Goal: Task Accomplishment & Management: Use online tool/utility

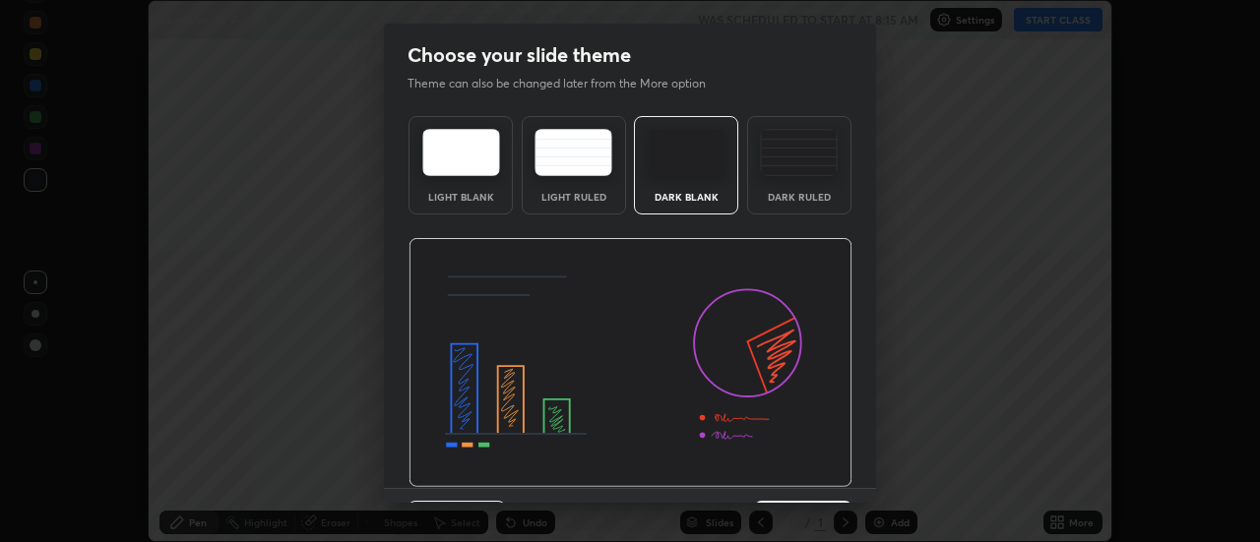
scroll to position [48, 0]
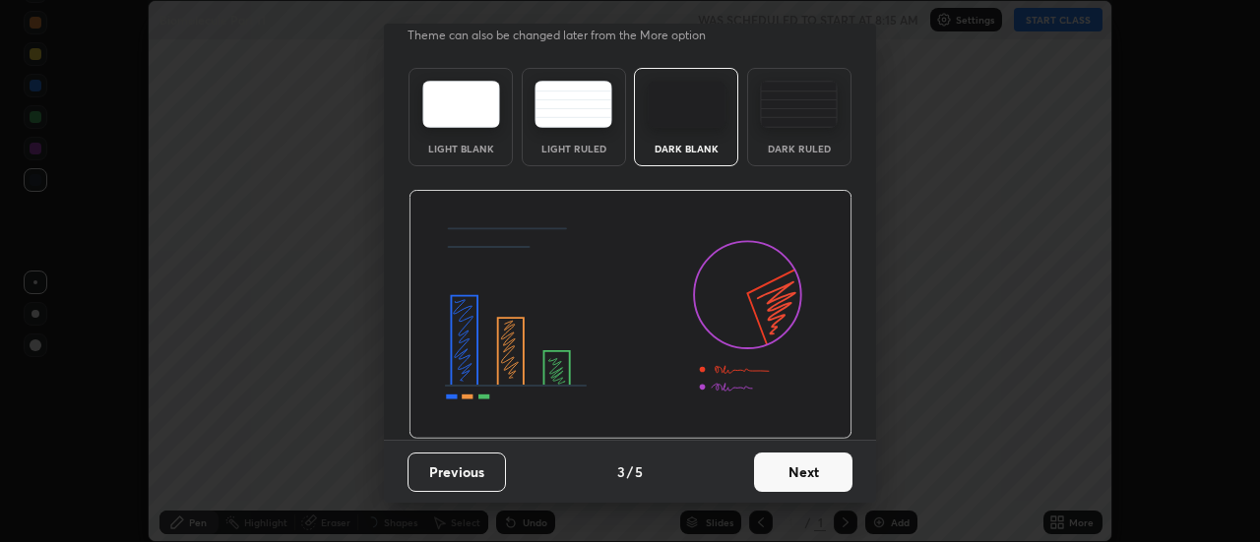
click at [808, 468] on button "Next" at bounding box center [803, 472] width 98 height 39
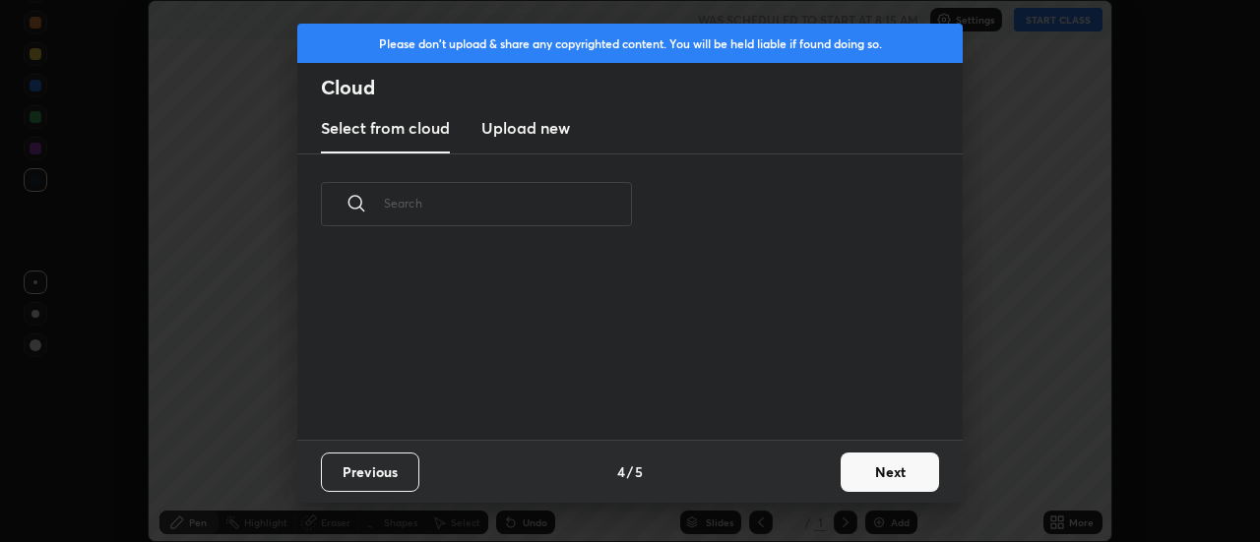
scroll to position [0, 0]
click at [870, 471] on button "Next" at bounding box center [890, 472] width 98 height 39
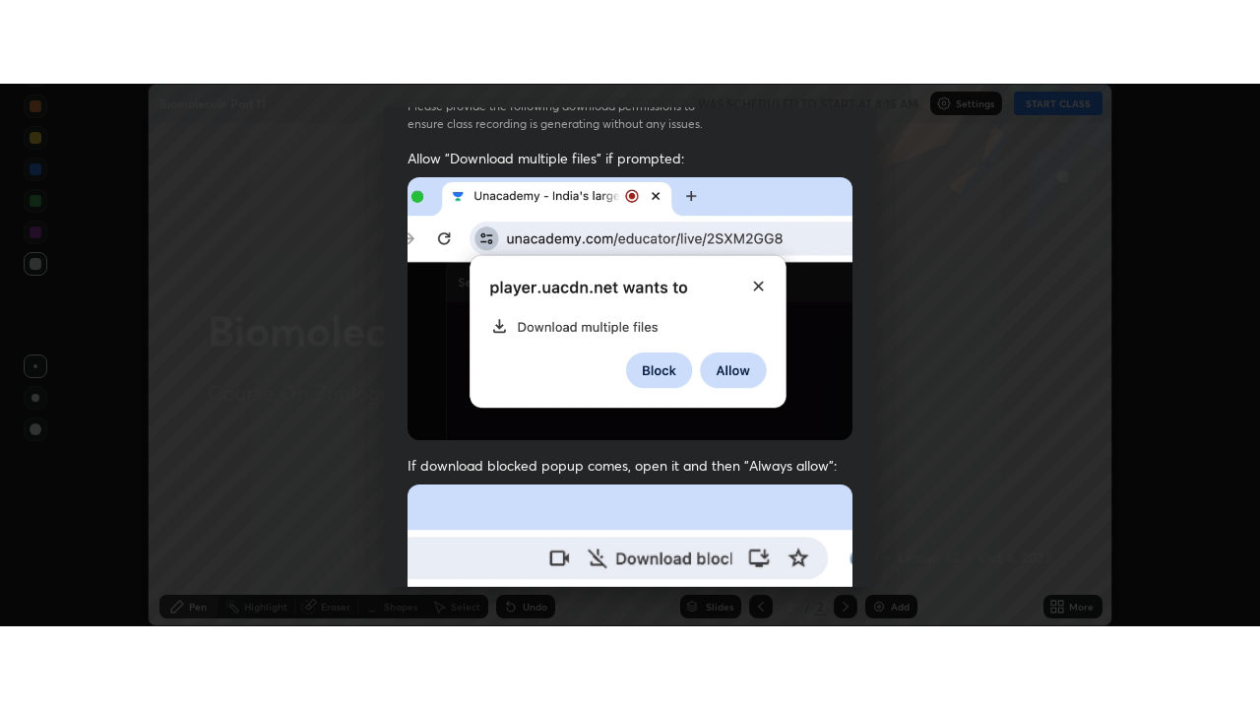
scroll to position [505, 0]
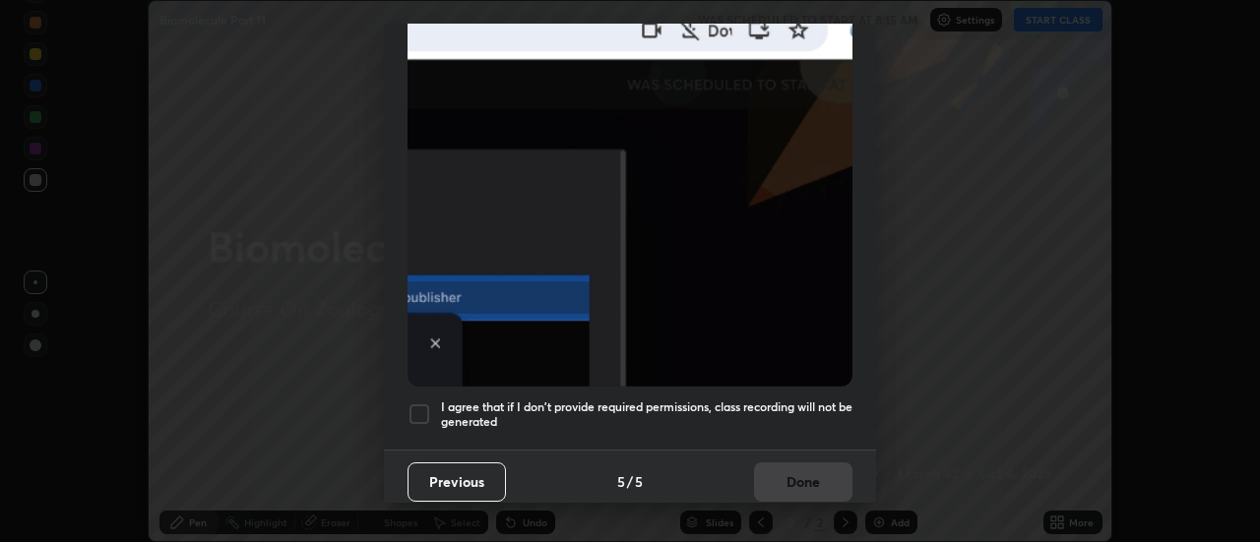
click at [804, 404] on h5 "I agree that if I don't provide required permissions, class recording will not …" at bounding box center [647, 415] width 412 height 31
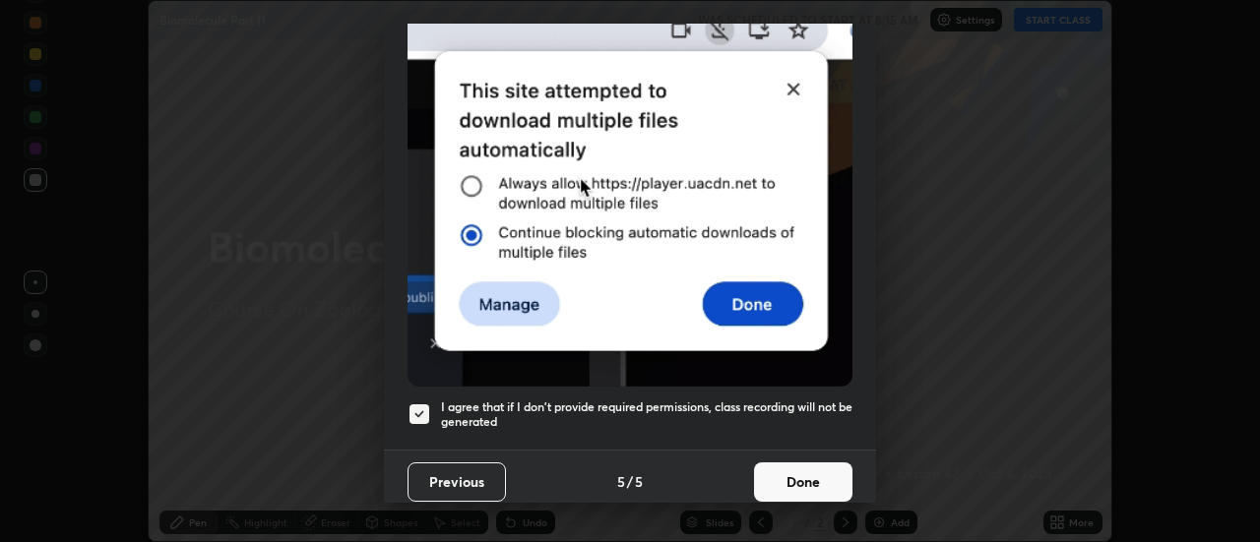
click at [819, 479] on button "Done" at bounding box center [803, 482] width 98 height 39
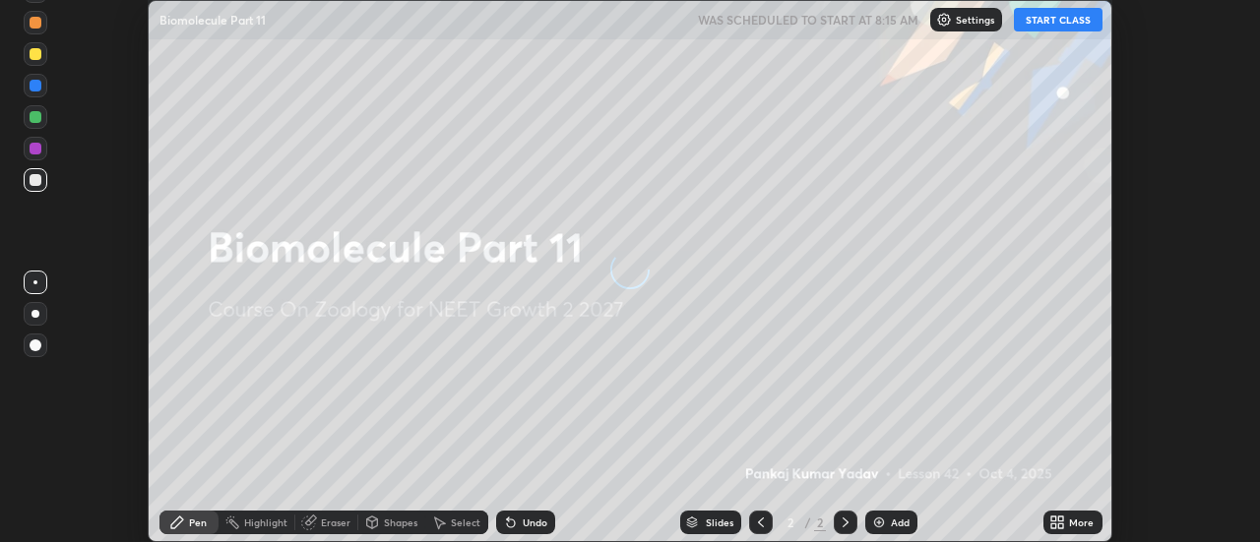
click at [1054, 19] on button "START CLASS" at bounding box center [1058, 20] width 89 height 24
click at [1064, 522] on icon at bounding box center [1061, 519] width 5 height 5
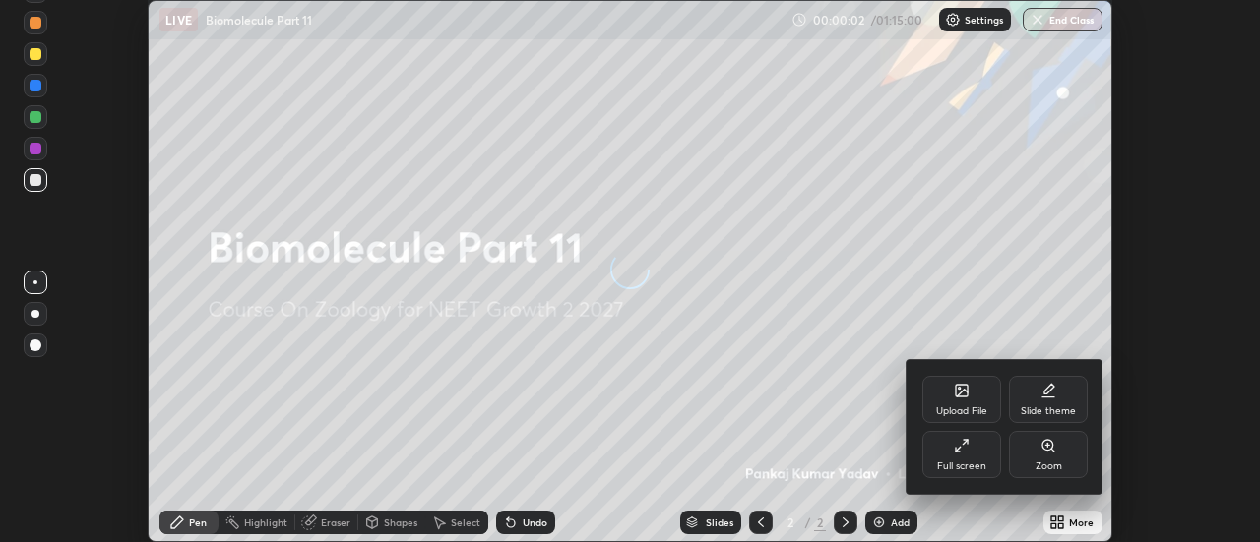
click at [990, 458] on div "Full screen" at bounding box center [961, 454] width 79 height 47
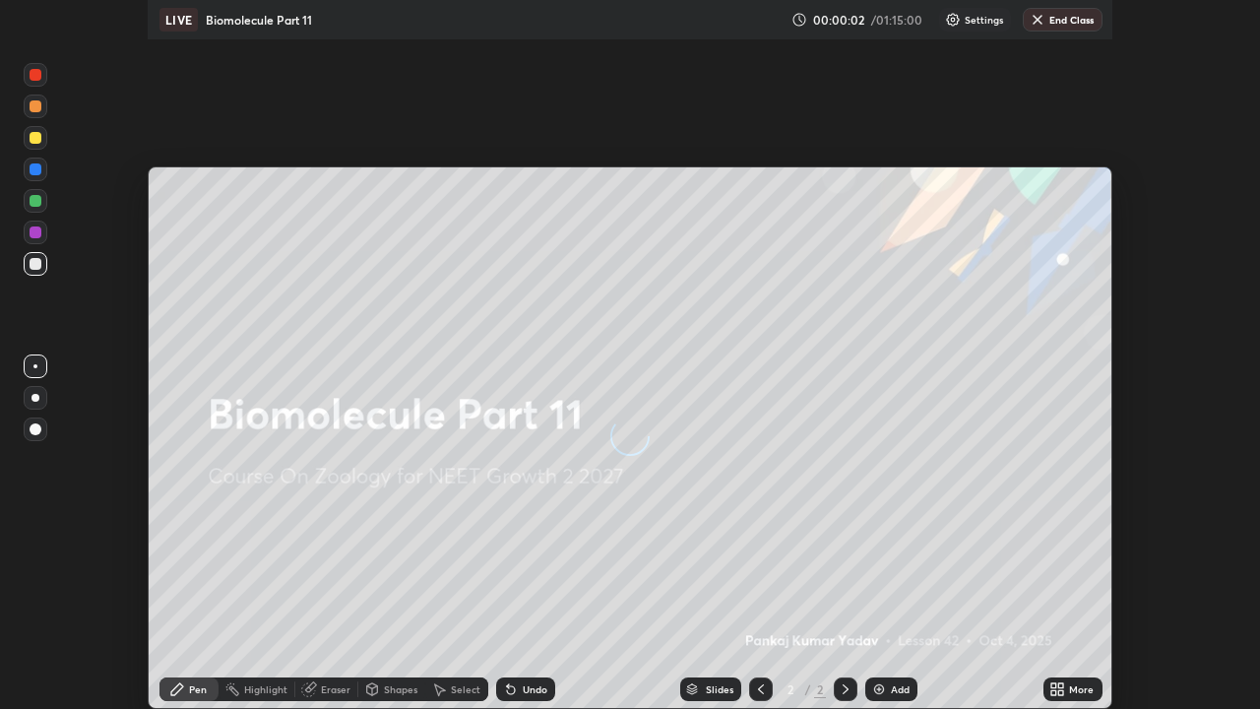
scroll to position [709, 1260]
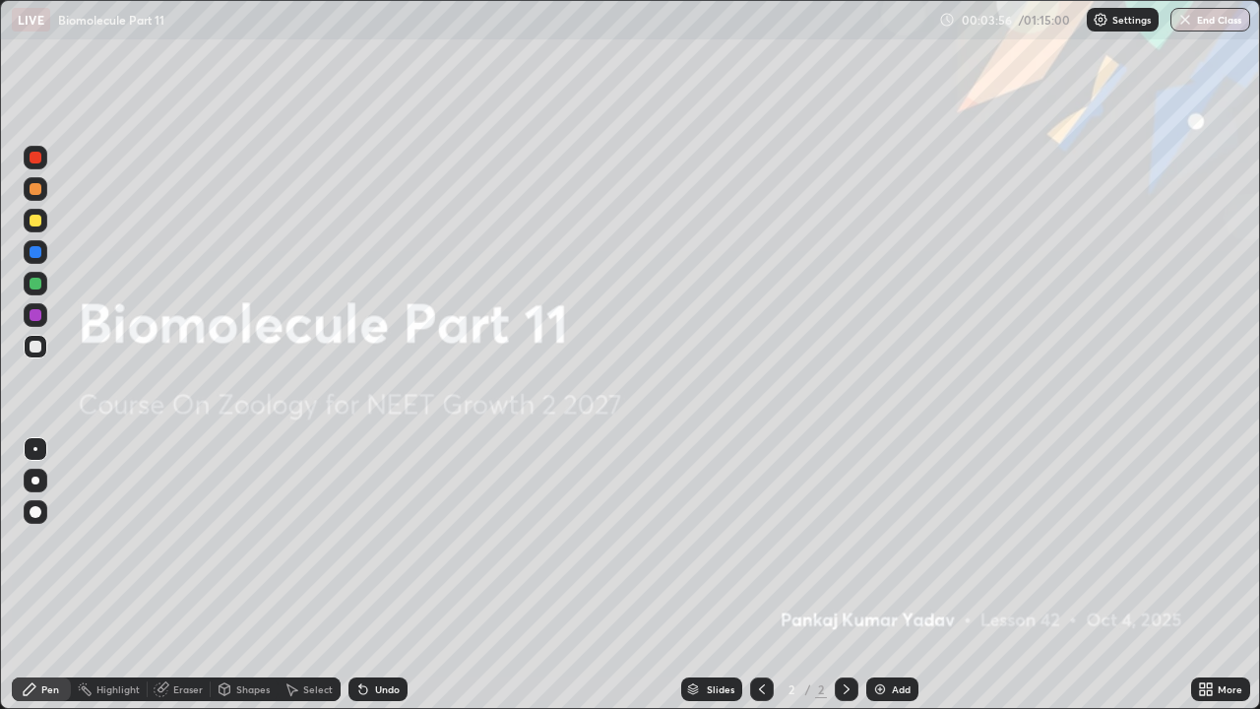
click at [1204, 541] on icon at bounding box center [1202, 692] width 5 height 5
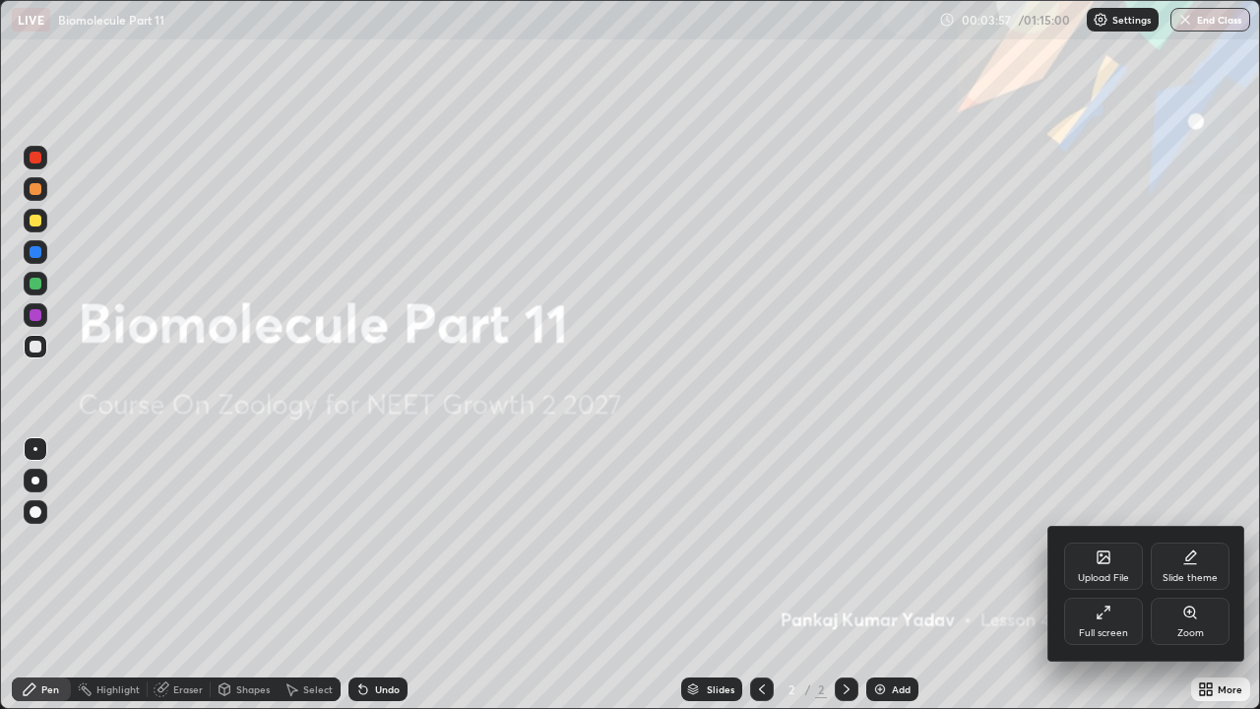
click at [1118, 541] on div "Upload File" at bounding box center [1103, 565] width 79 height 47
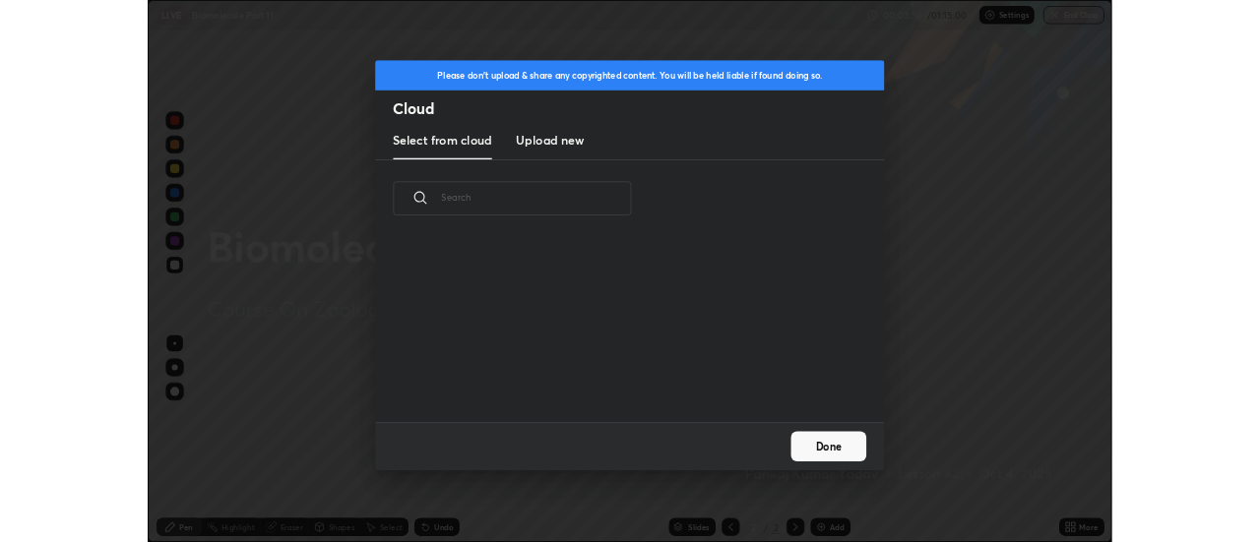
scroll to position [242, 632]
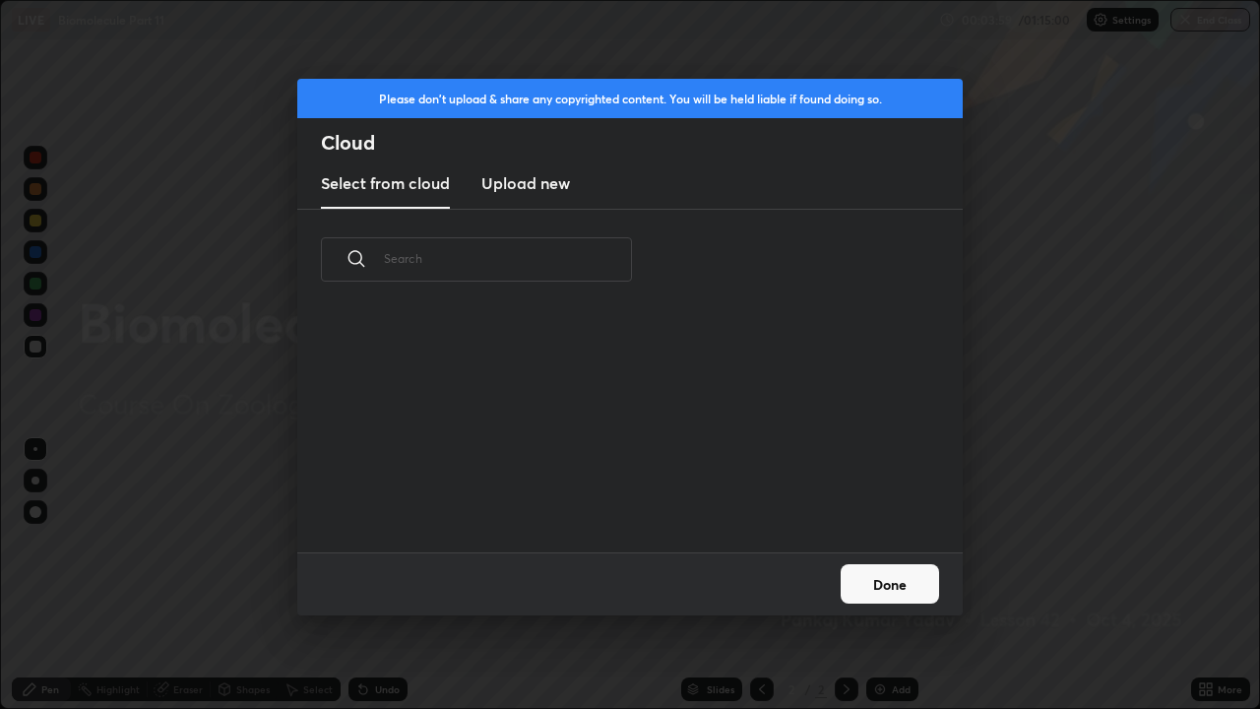
click at [550, 185] on h3 "Upload new" at bounding box center [525, 183] width 89 height 24
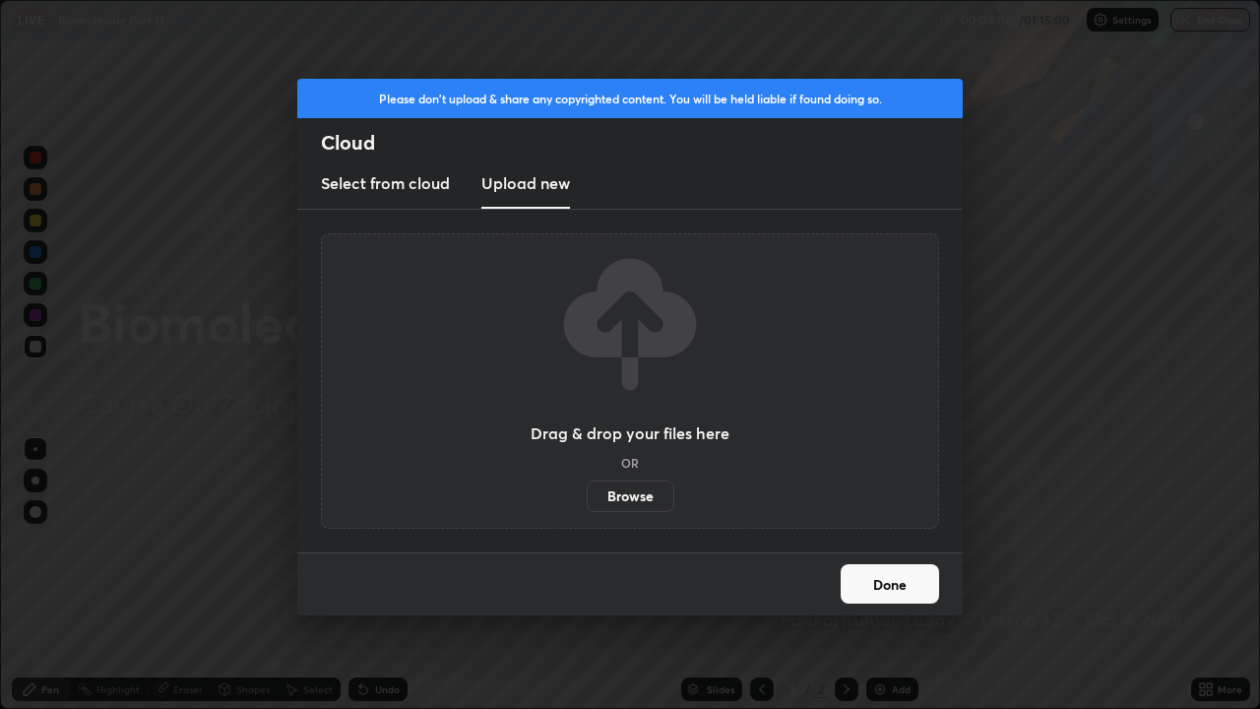
click at [628, 489] on label "Browse" at bounding box center [631, 496] width 88 height 32
click at [587, 489] on input "Browse" at bounding box center [587, 496] width 0 height 32
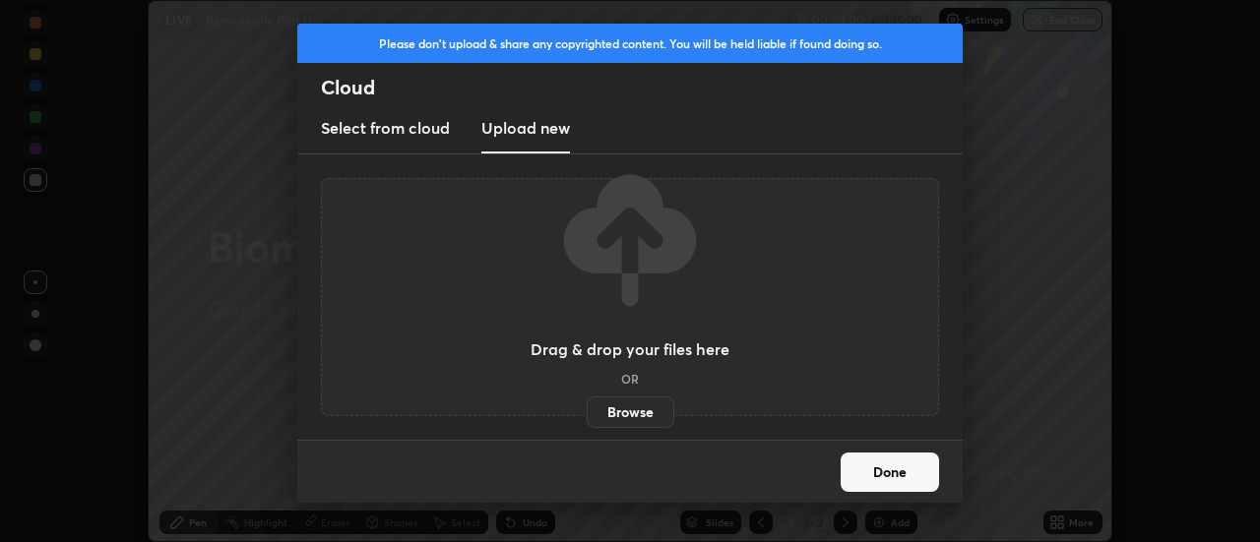
scroll to position [97909, 97191]
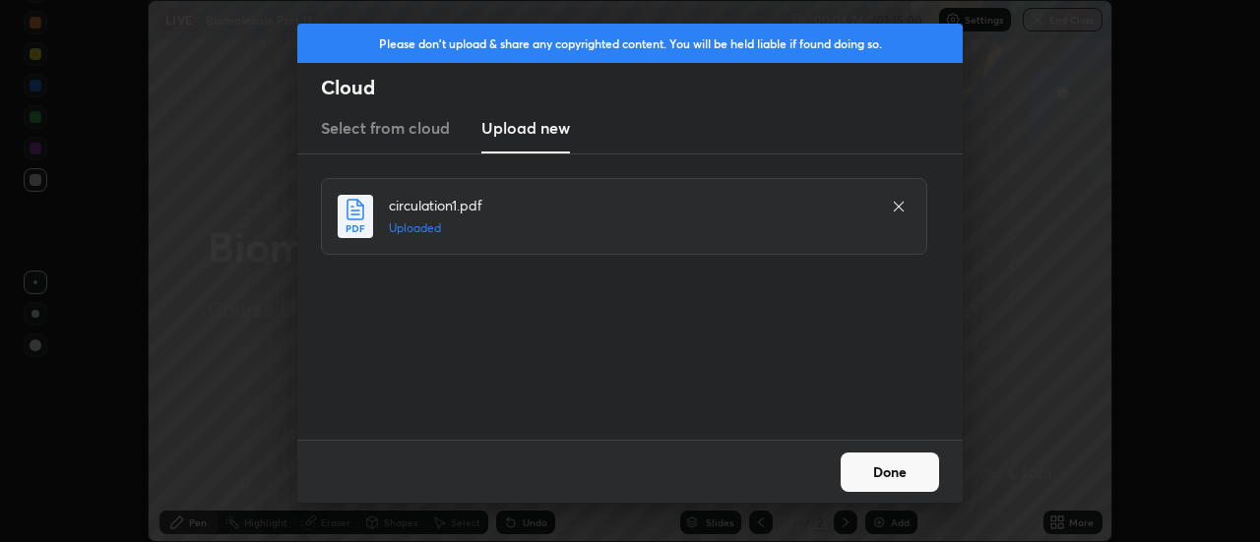
click at [892, 466] on button "Done" at bounding box center [890, 472] width 98 height 39
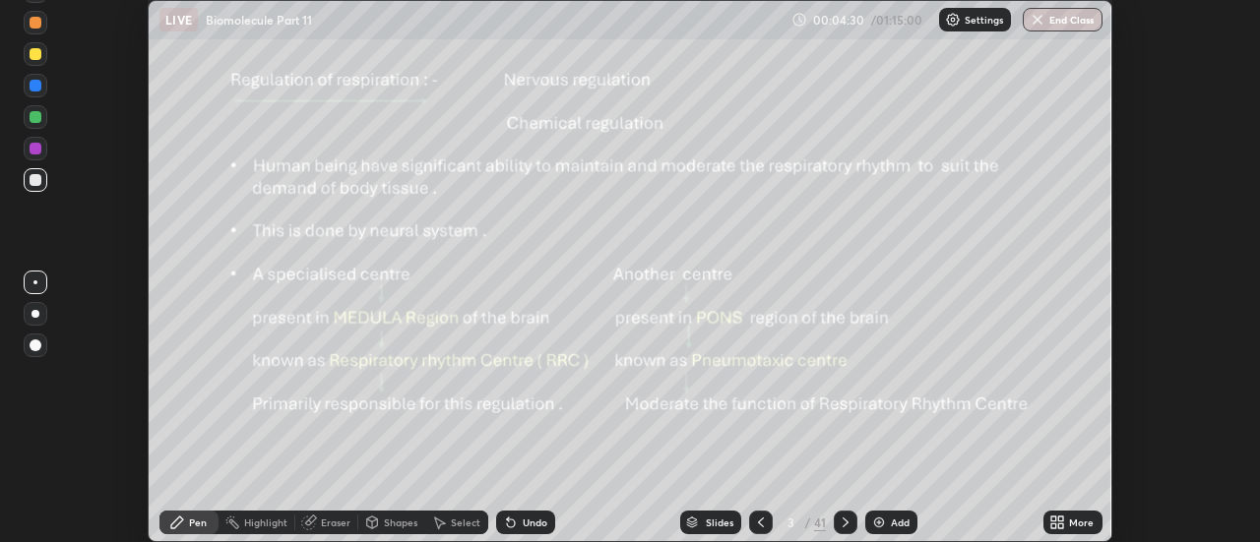
click at [721, 521] on div "Slides" at bounding box center [720, 523] width 28 height 10
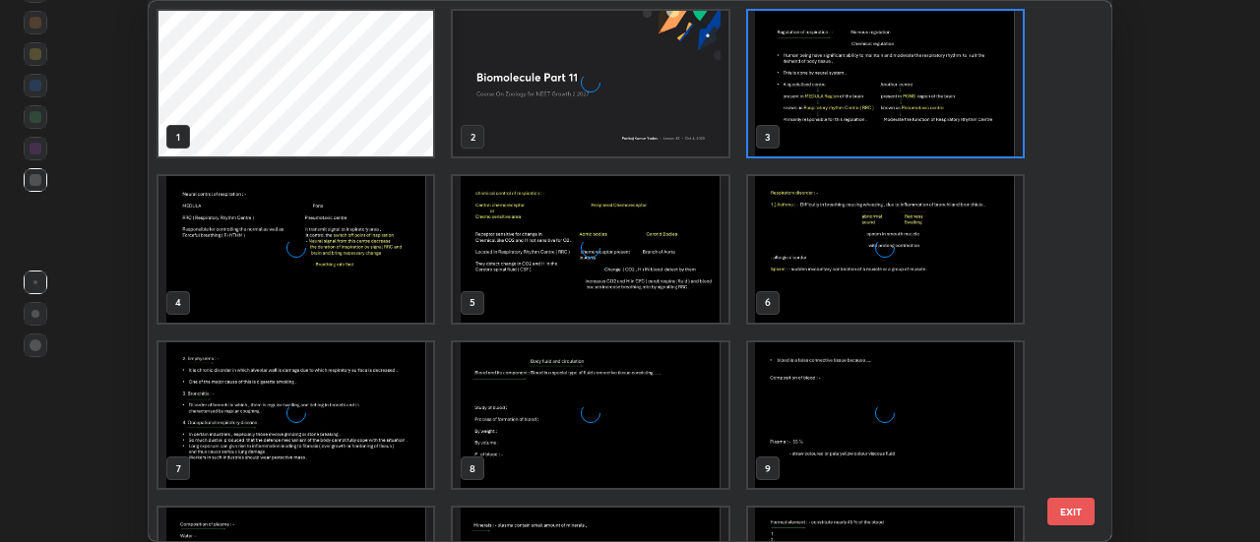
scroll to position [535, 952]
click at [1060, 505] on button "EXIT" at bounding box center [1071, 512] width 47 height 28
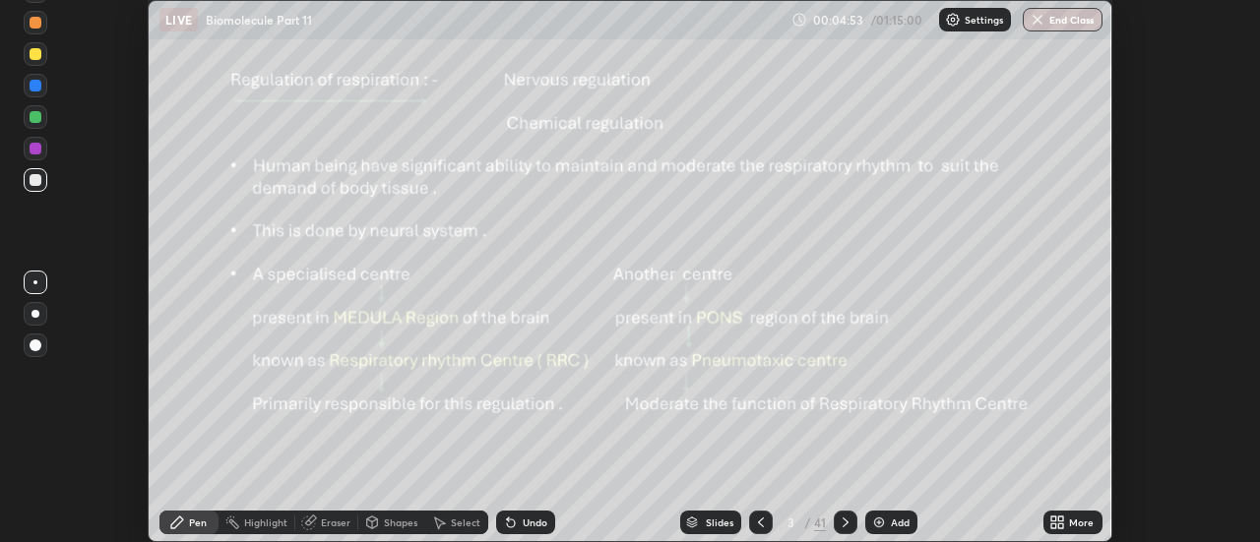
click at [725, 522] on div "Slides" at bounding box center [720, 523] width 28 height 10
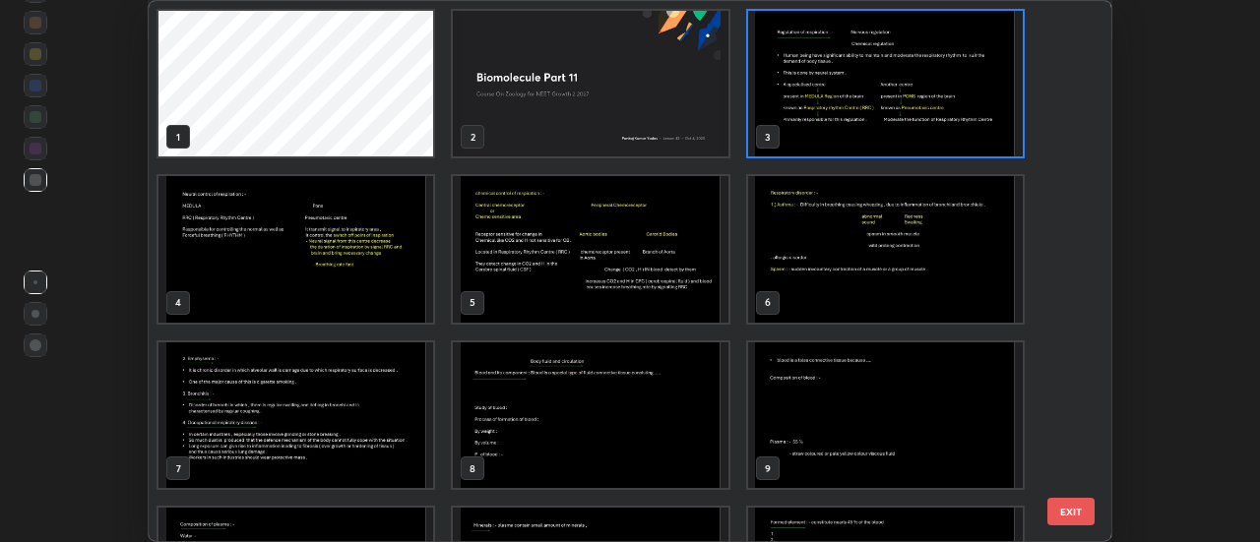
click at [1075, 504] on button "EXIT" at bounding box center [1071, 512] width 47 height 28
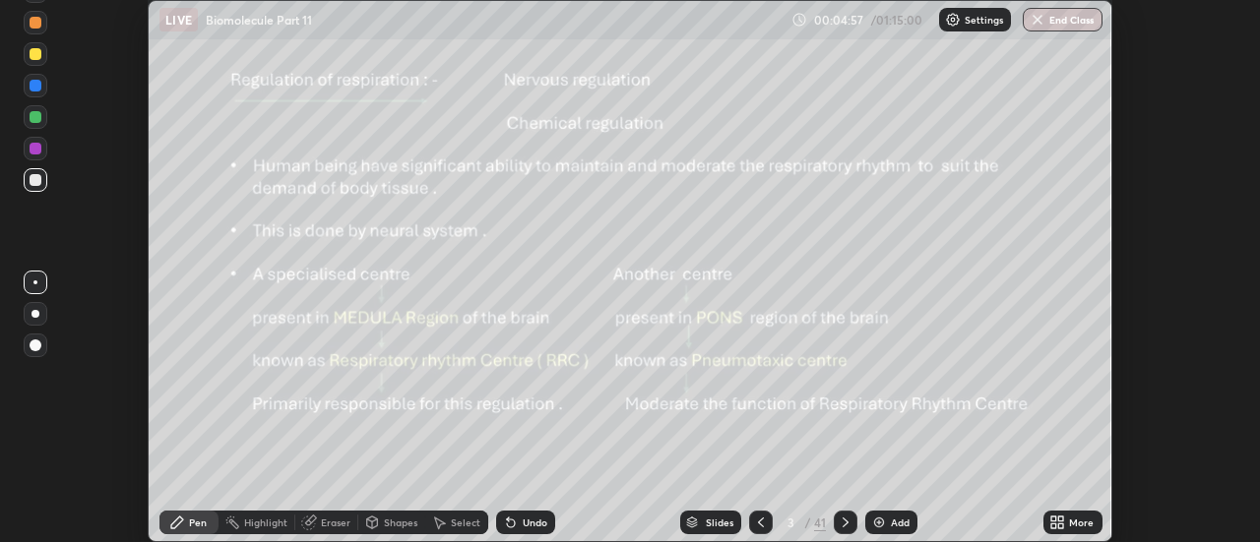
click at [1059, 522] on icon at bounding box center [1061, 519] width 5 height 5
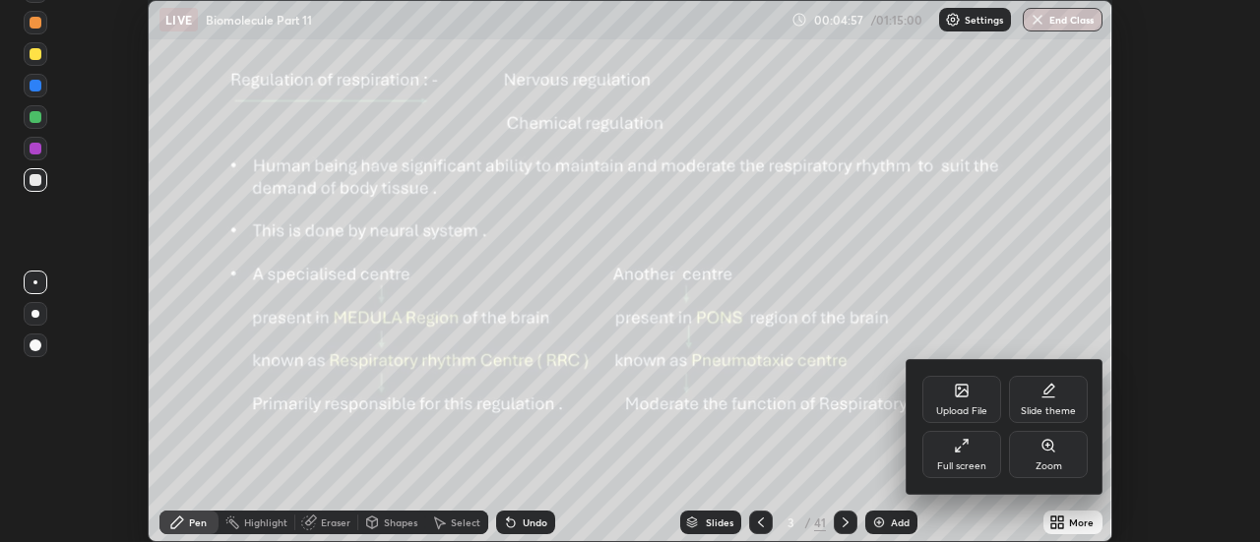
click at [983, 409] on div "Upload File" at bounding box center [961, 412] width 51 height 10
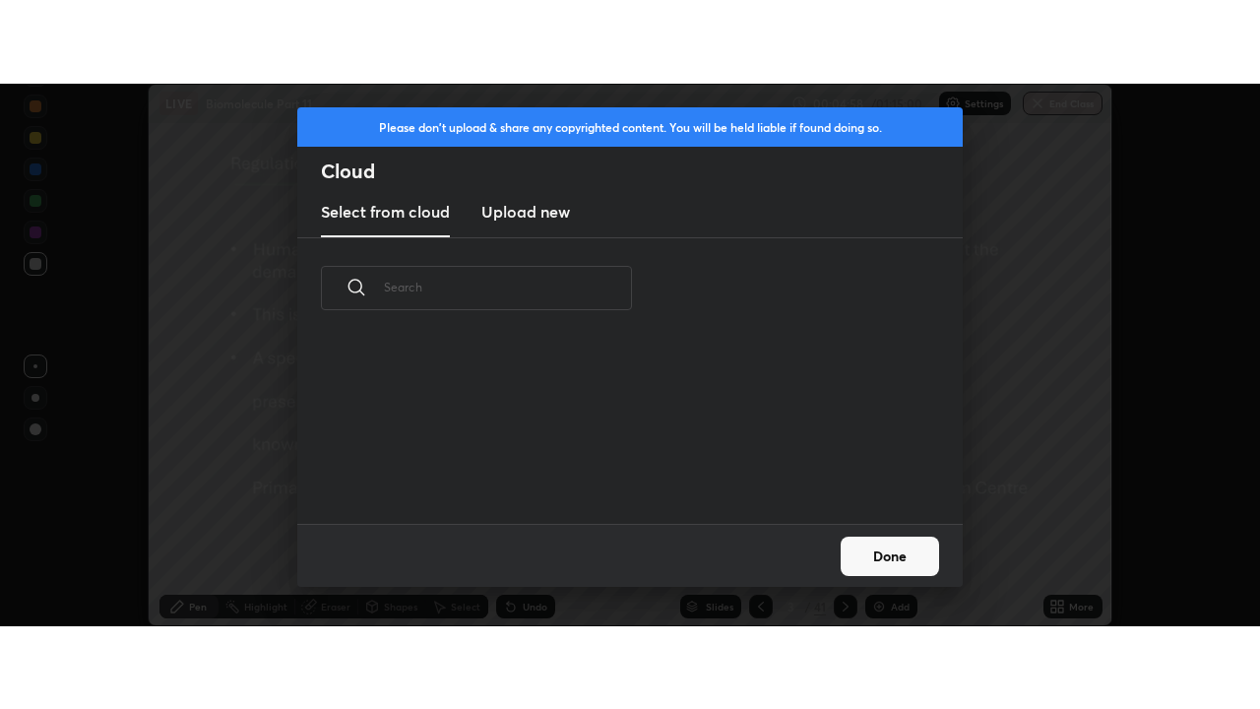
scroll to position [185, 632]
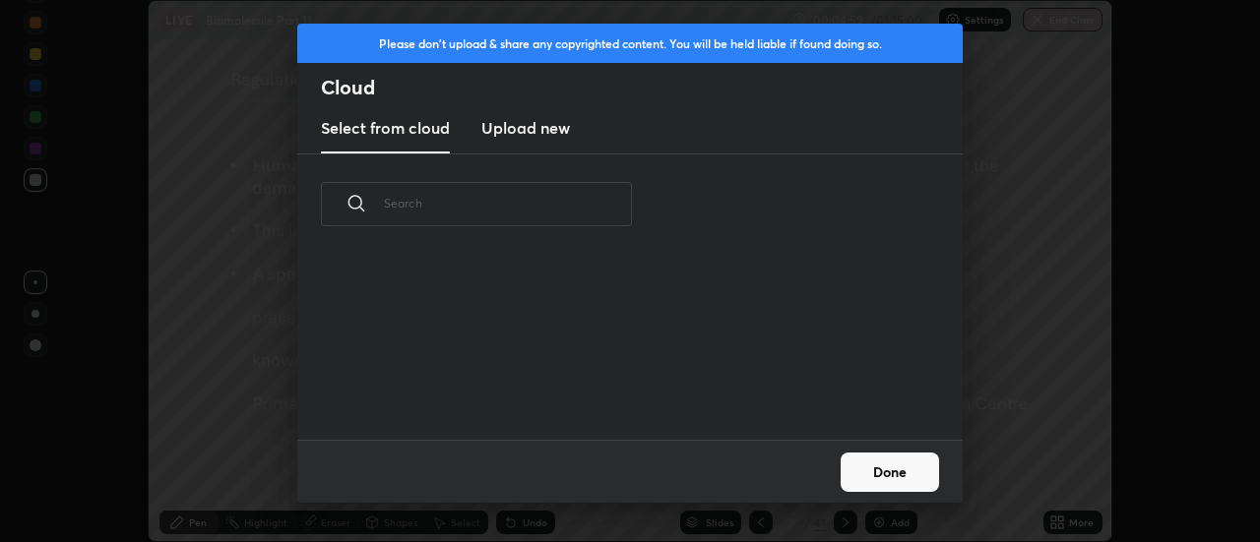
click at [548, 129] on h3 "Upload new" at bounding box center [525, 128] width 89 height 24
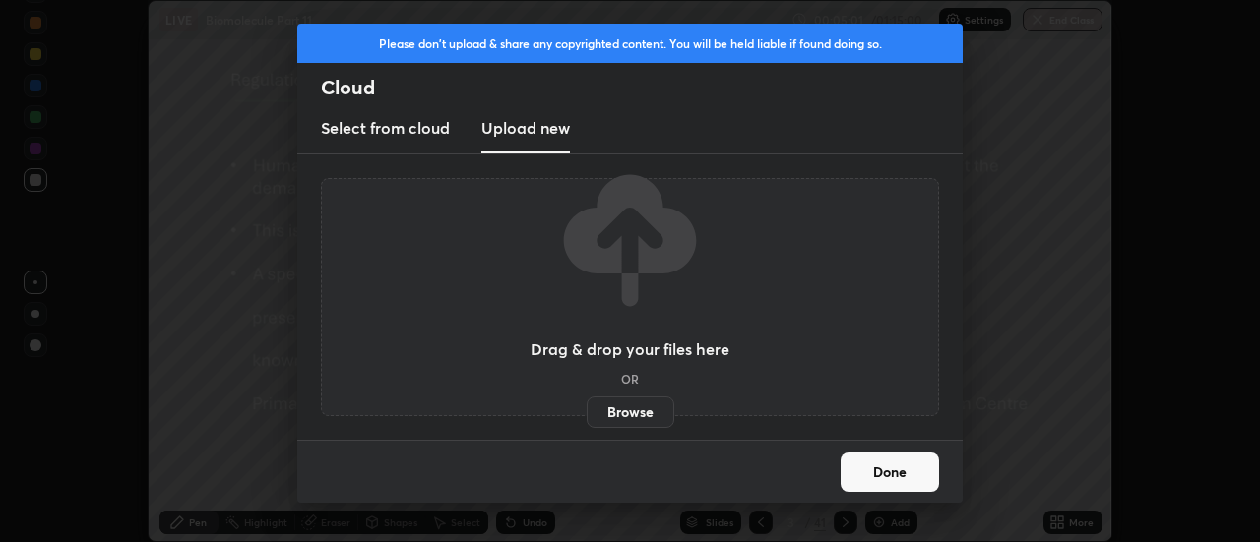
click at [614, 411] on label "Browse" at bounding box center [631, 413] width 88 height 32
click at [587, 411] on input "Browse" at bounding box center [587, 413] width 0 height 32
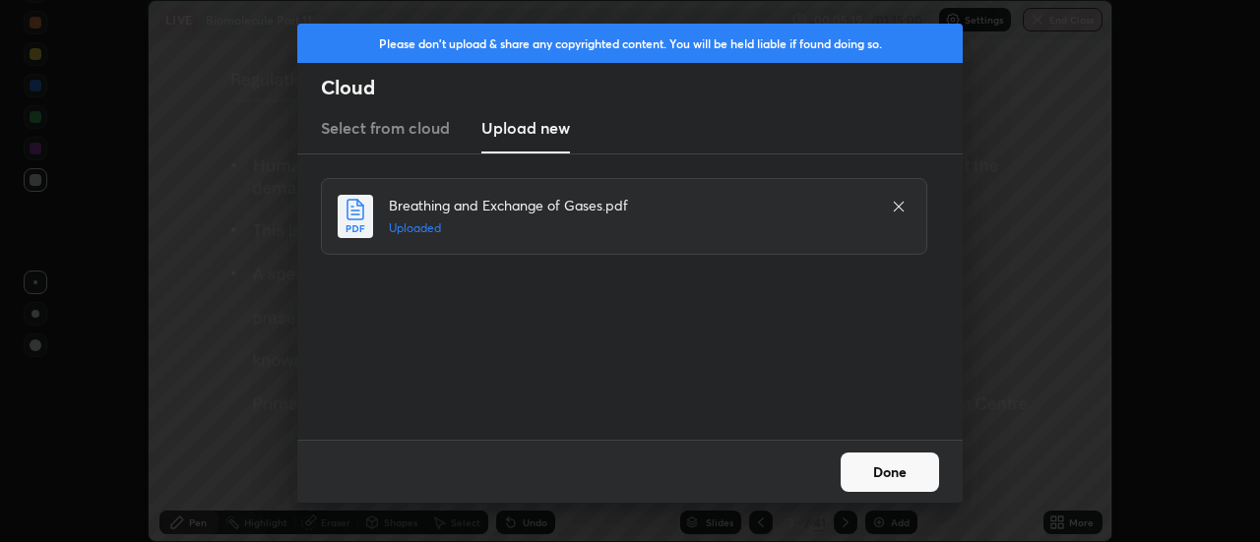
click at [893, 466] on button "Done" at bounding box center [890, 472] width 98 height 39
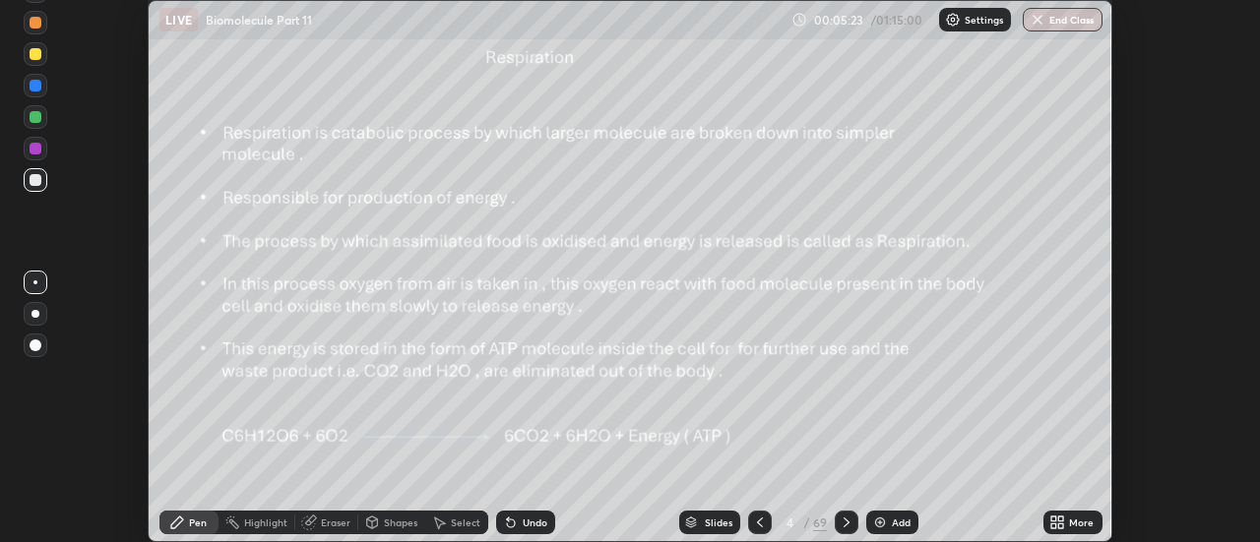
click at [1061, 524] on icon at bounding box center [1061, 526] width 5 height 5
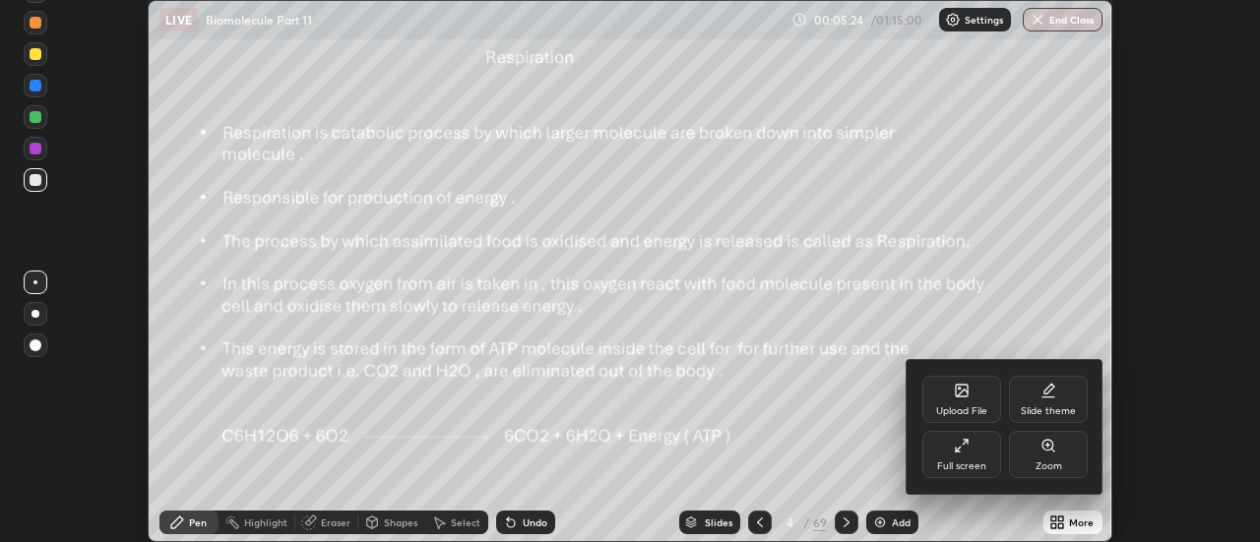
click at [981, 455] on div "Full screen" at bounding box center [961, 454] width 79 height 47
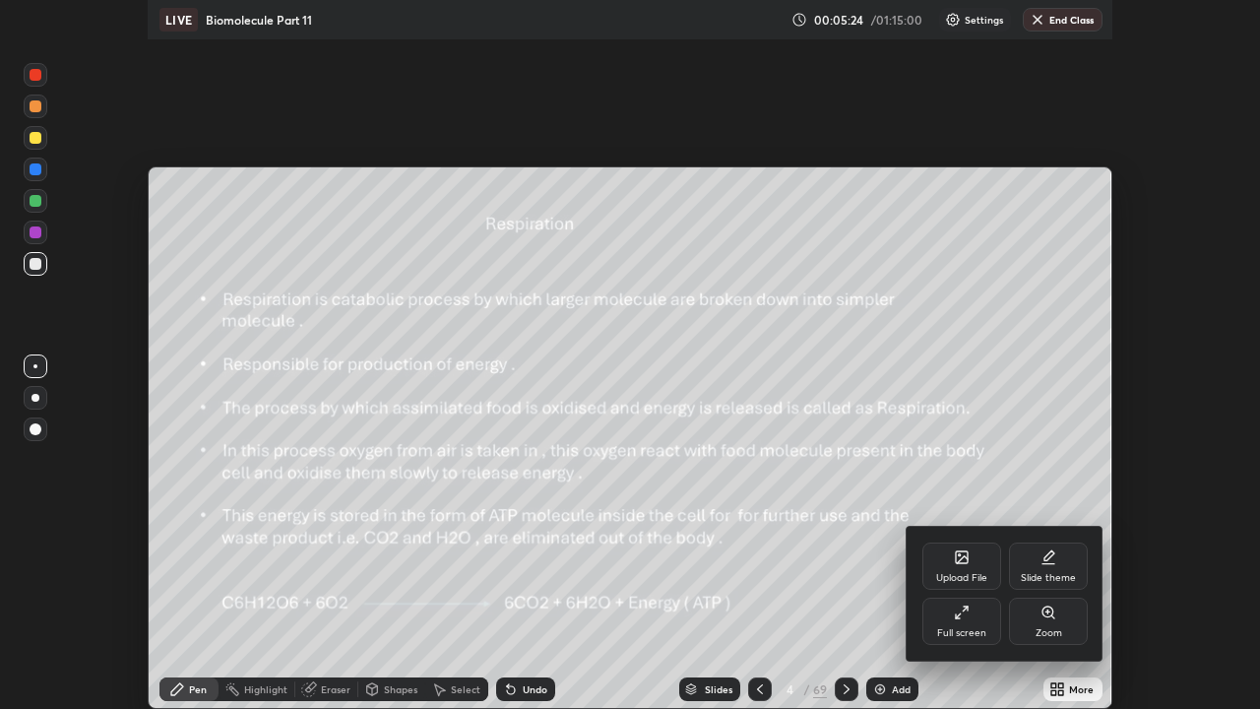
scroll to position [709, 1260]
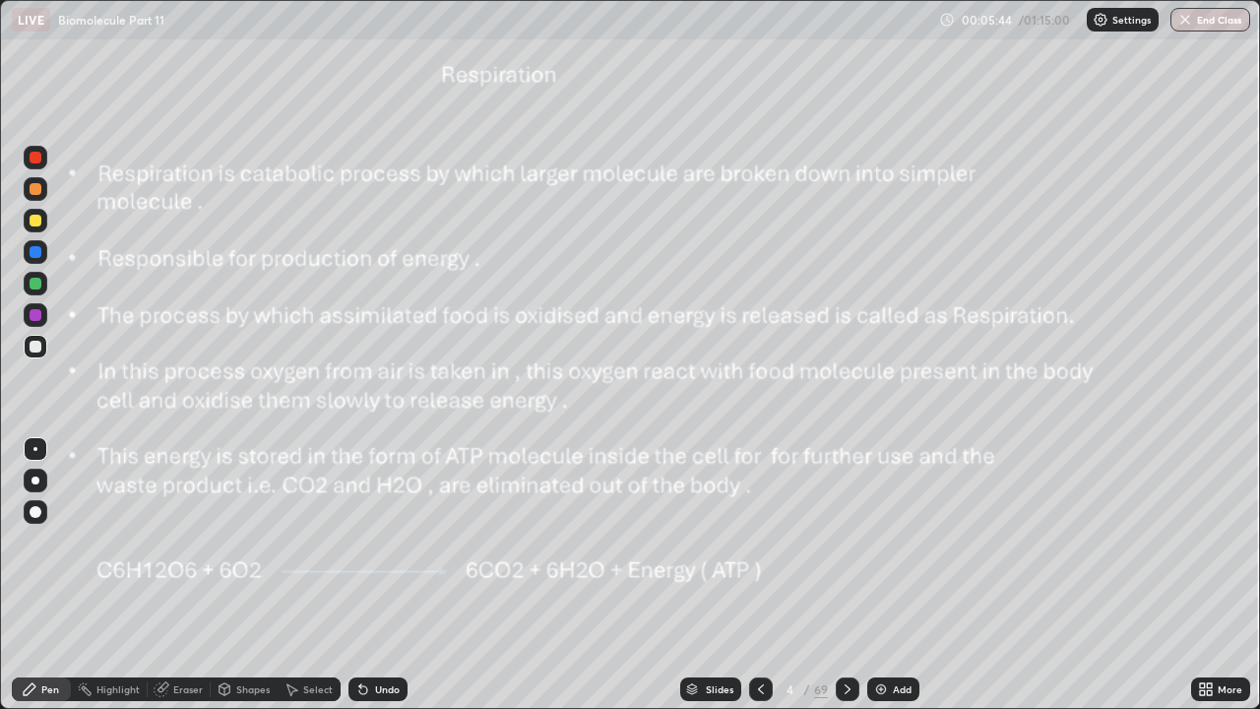
click at [36, 285] on div at bounding box center [36, 284] width 12 height 12
click at [34, 479] on div at bounding box center [36, 481] width 8 height 8
click at [195, 541] on div "Eraser" at bounding box center [188, 689] width 30 height 10
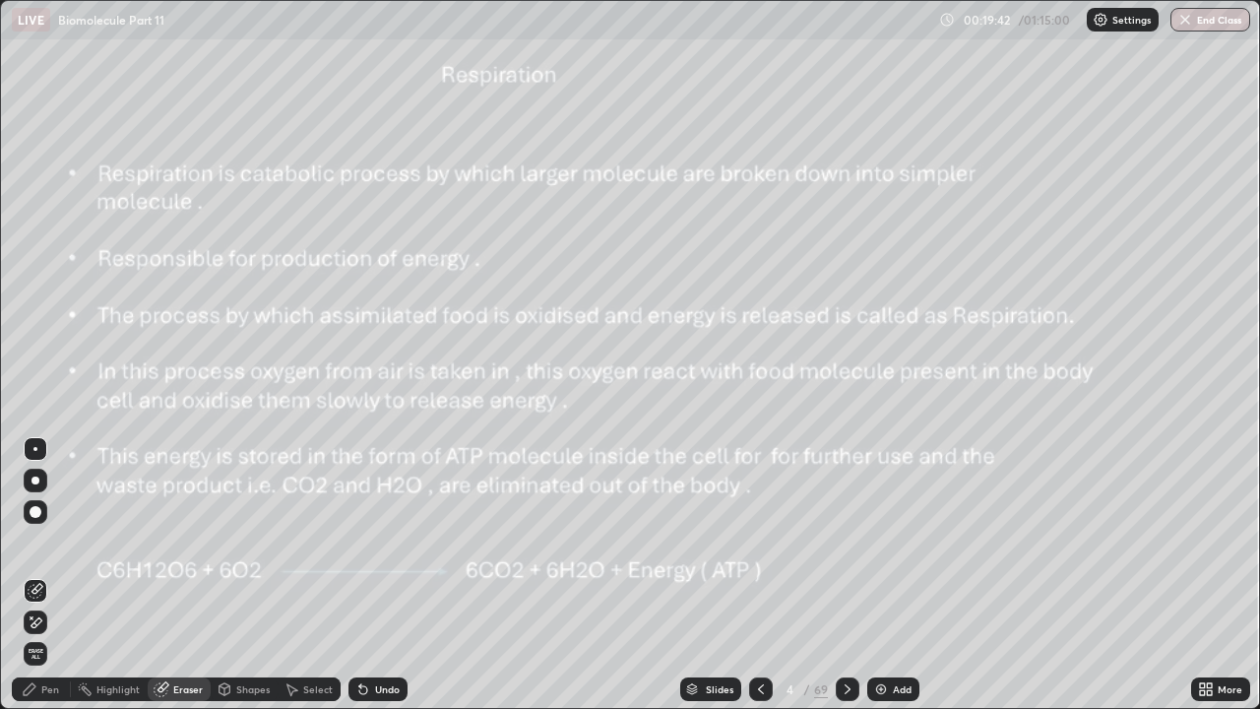
click at [61, 541] on div "Pen" at bounding box center [41, 689] width 59 height 24
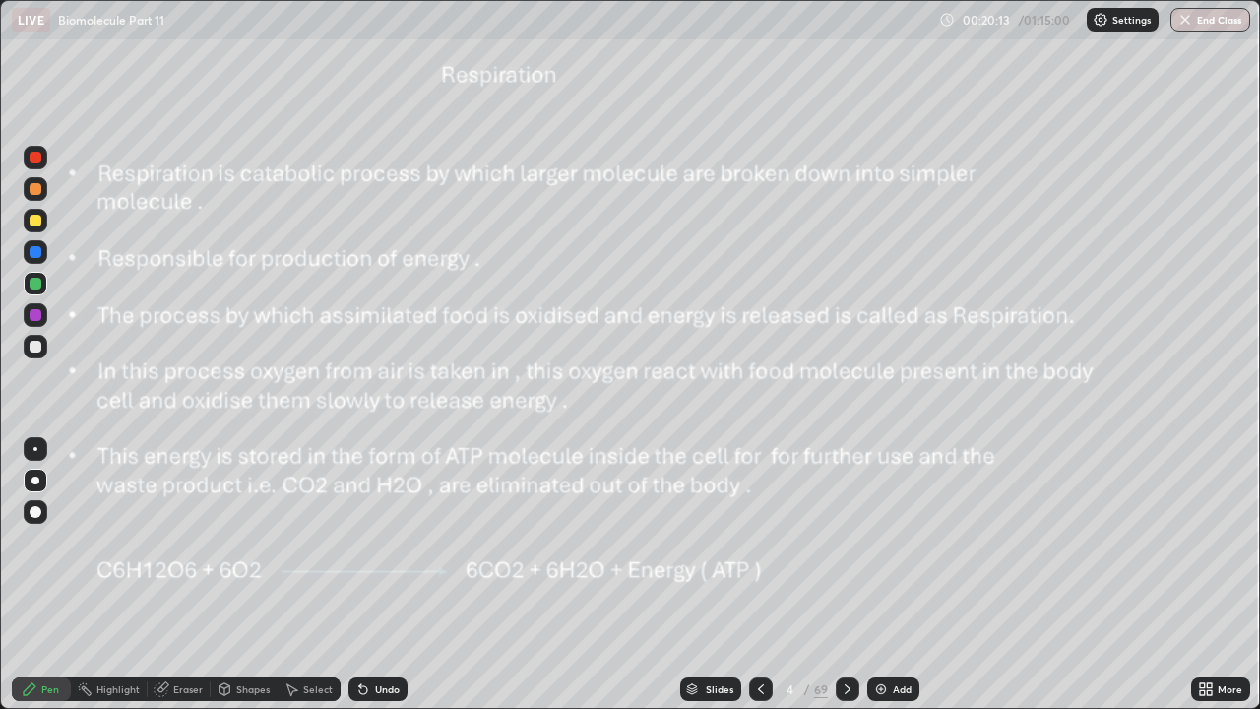
click at [874, 541] on img at bounding box center [881, 689] width 16 height 16
click at [850, 541] on icon at bounding box center [848, 689] width 16 height 16
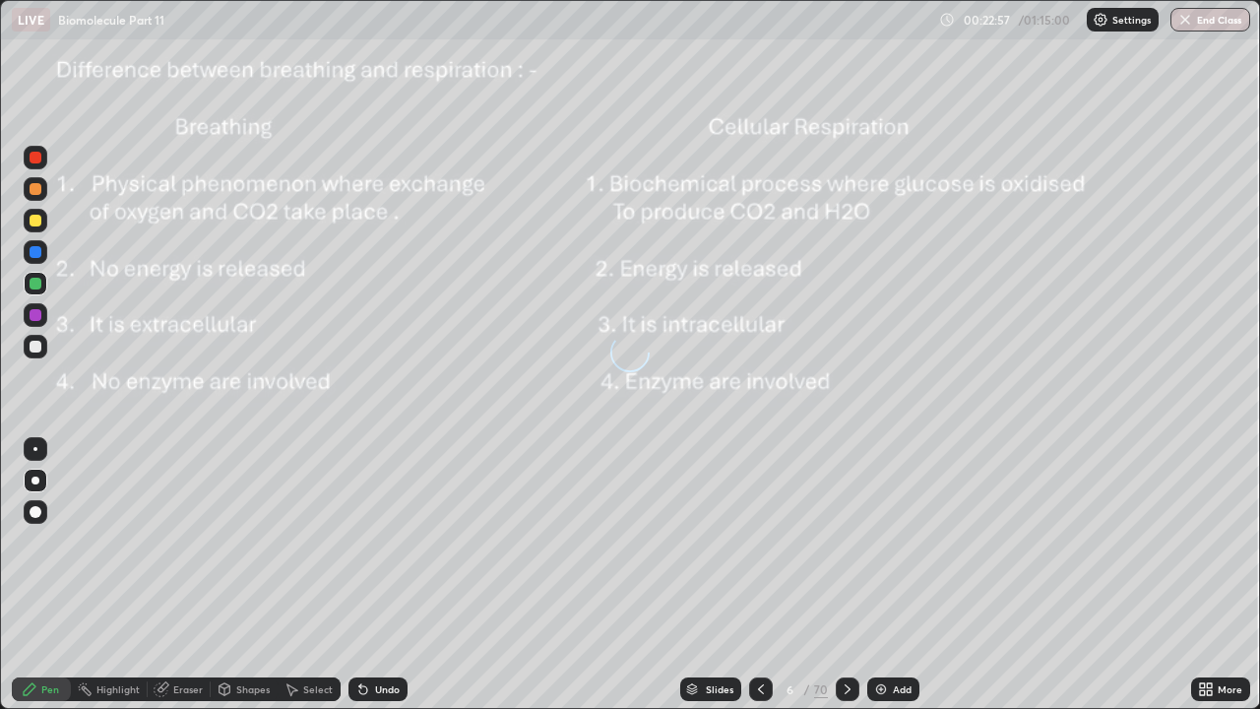
click at [750, 541] on div at bounding box center [761, 689] width 24 height 24
click at [759, 541] on icon at bounding box center [761, 689] width 16 height 16
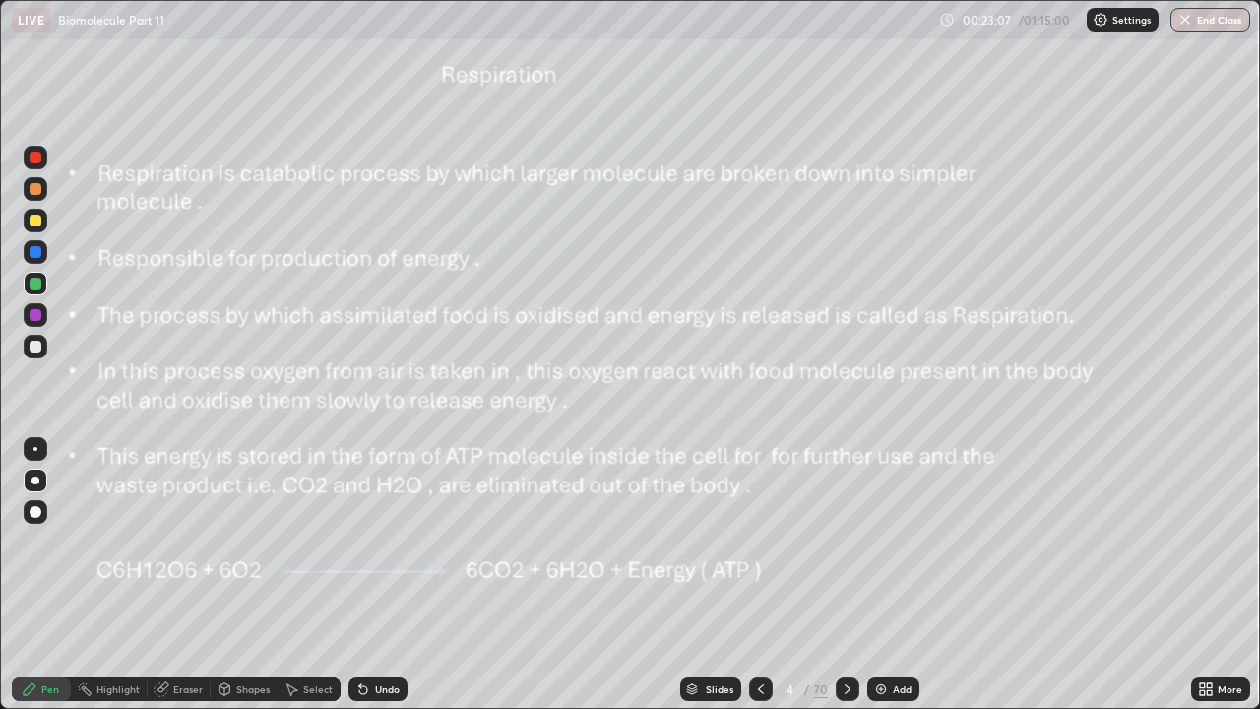
click at [848, 541] on icon at bounding box center [848, 689] width 16 height 16
click at [823, 541] on div "70" at bounding box center [821, 689] width 14 height 18
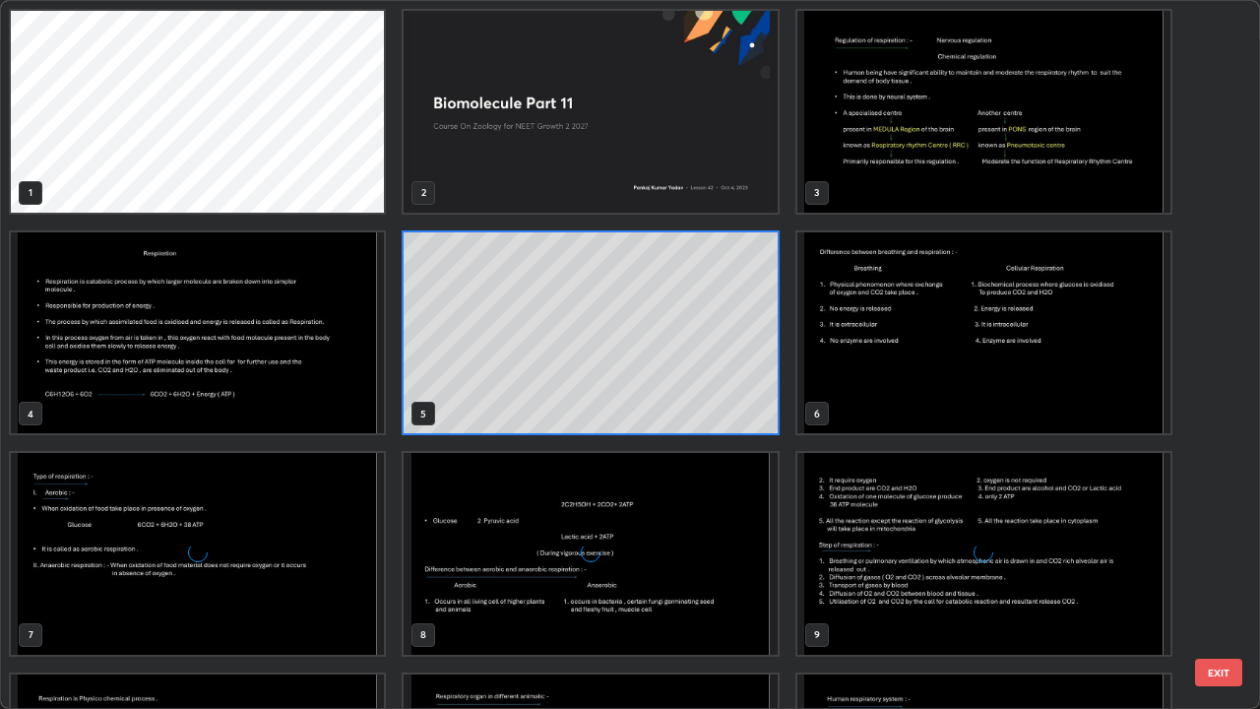
scroll to position [701, 1248]
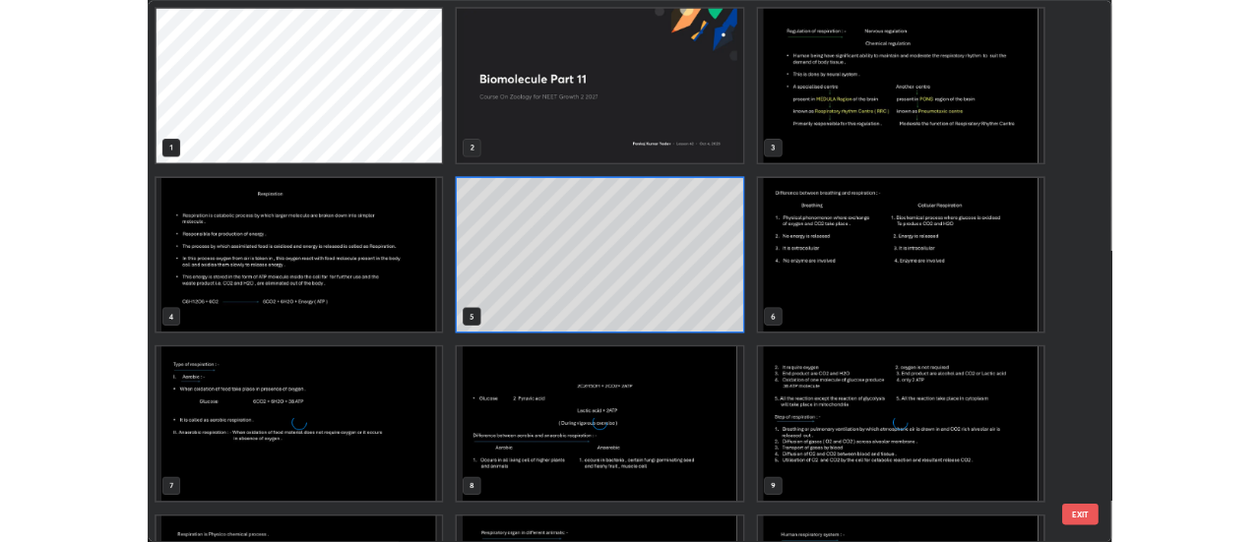
scroll to position [177, 0]
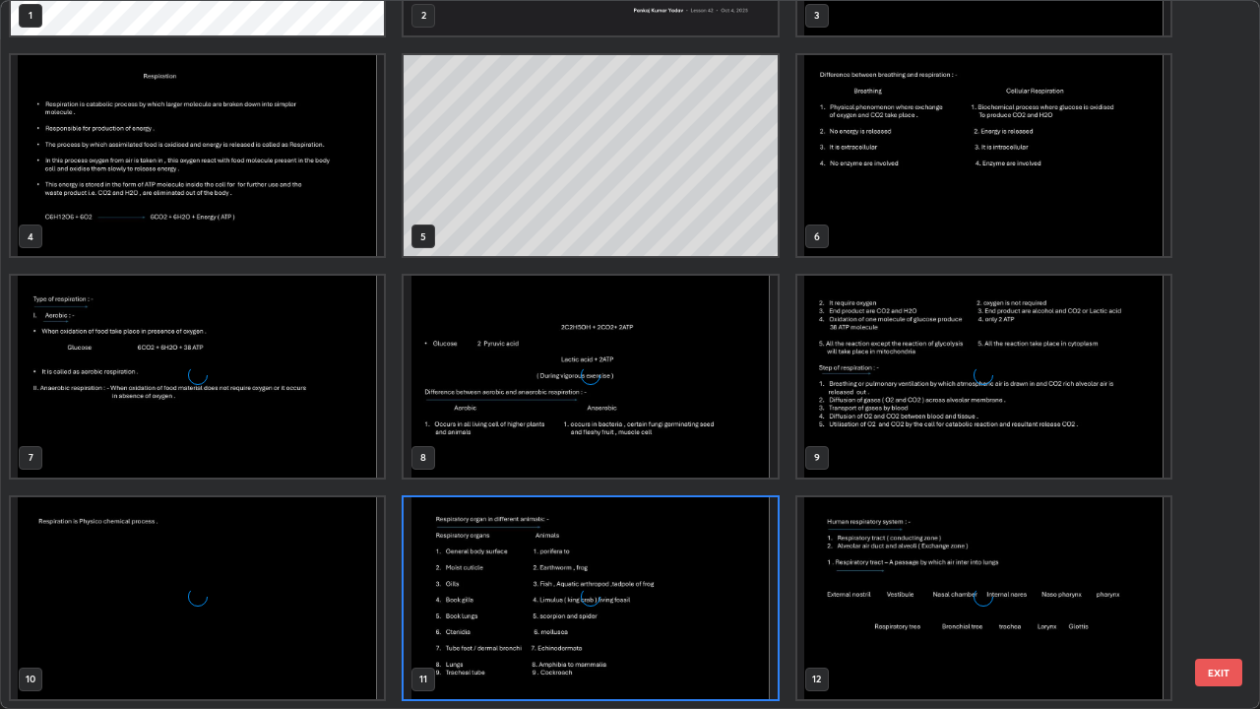
click at [344, 236] on img "grid" at bounding box center [197, 156] width 373 height 202
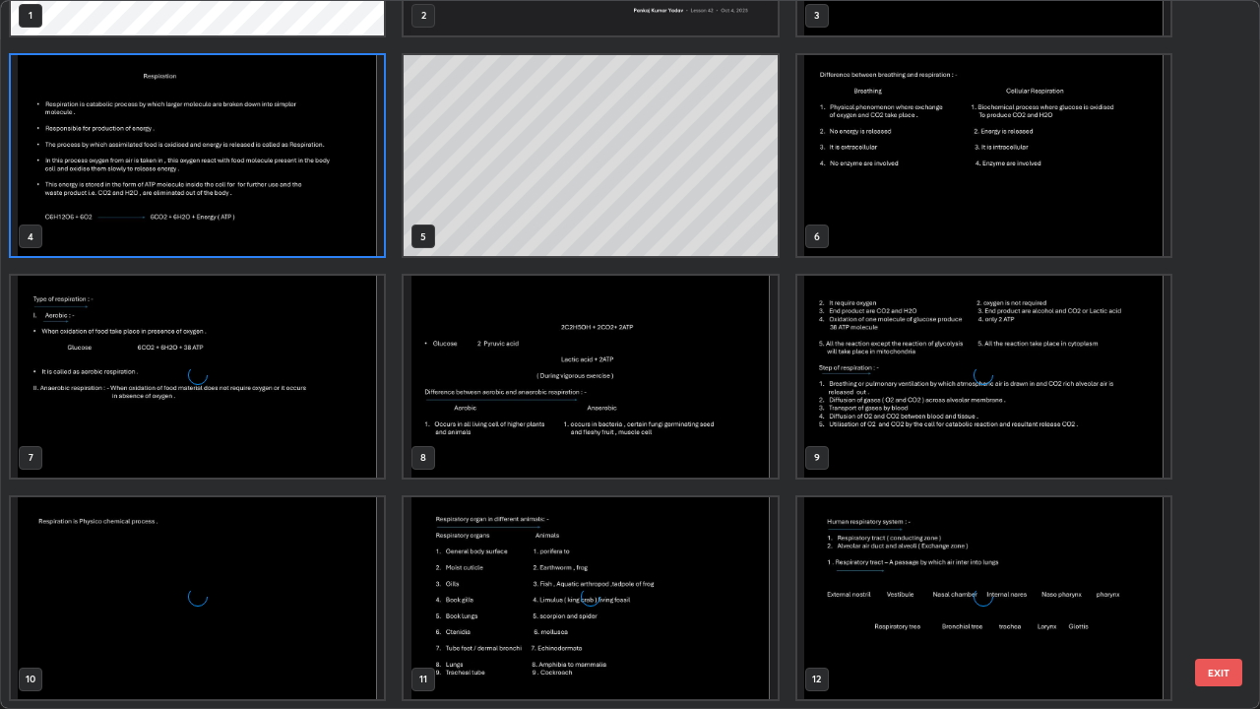
click at [356, 241] on img "grid" at bounding box center [197, 156] width 373 height 202
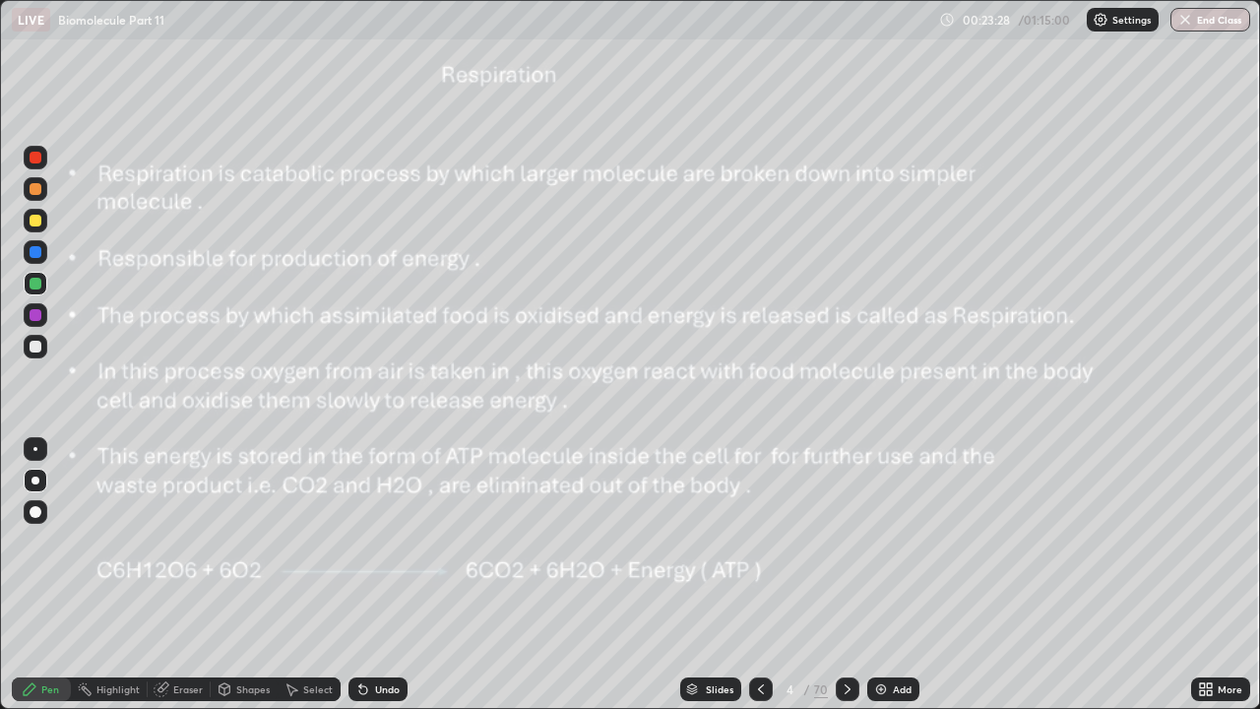
click at [356, 241] on img "grid" at bounding box center [197, 156] width 373 height 202
click at [847, 541] on div at bounding box center [848, 689] width 24 height 24
click at [853, 541] on icon at bounding box center [848, 689] width 16 height 16
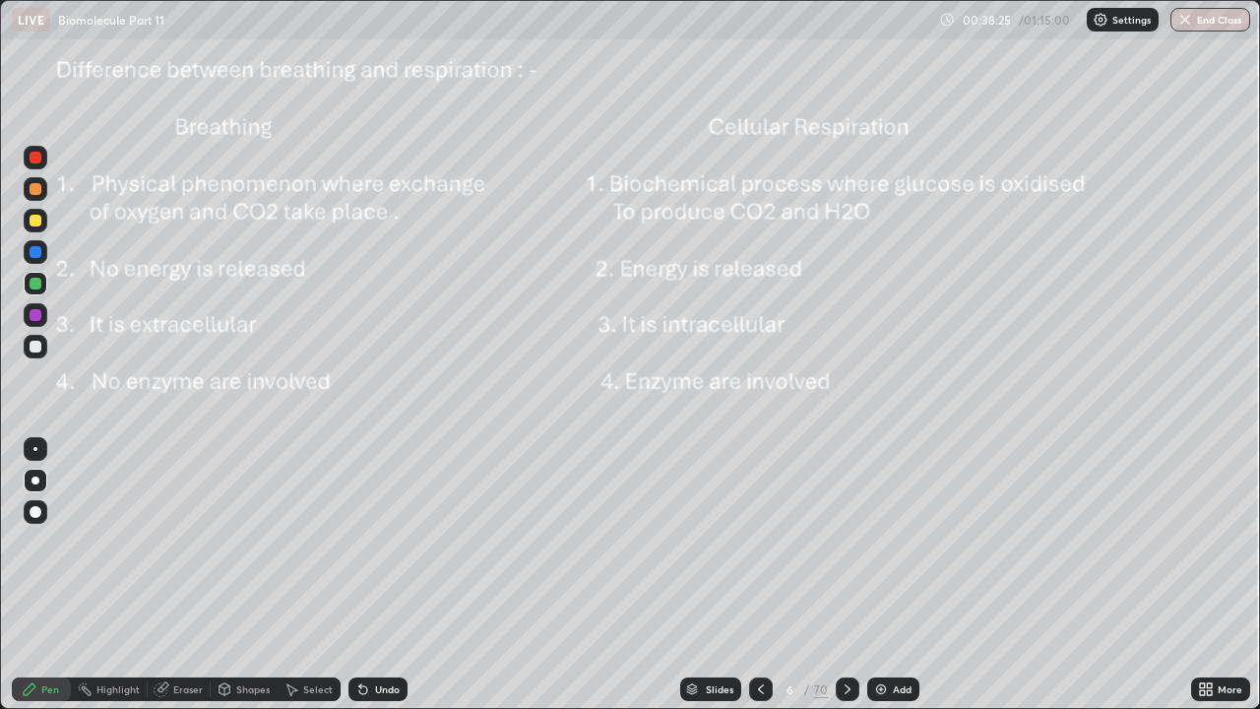
click at [759, 541] on icon at bounding box center [761, 689] width 16 height 16
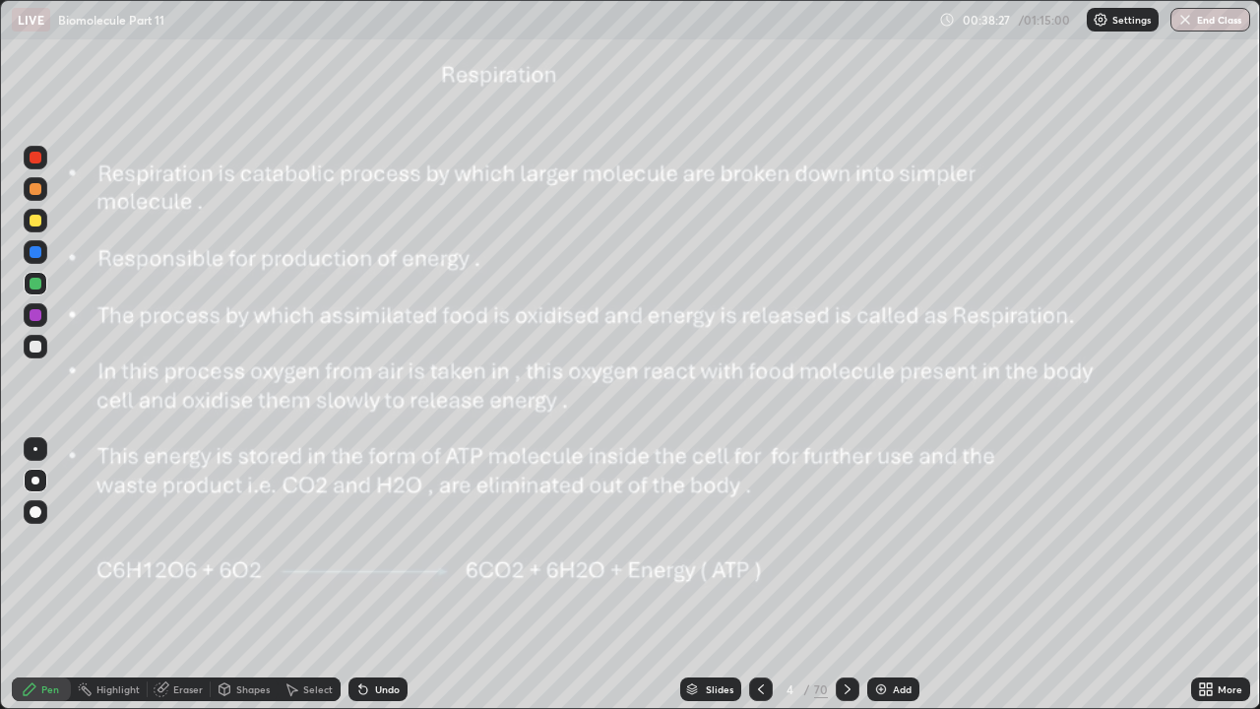
click at [758, 541] on icon at bounding box center [761, 689] width 16 height 16
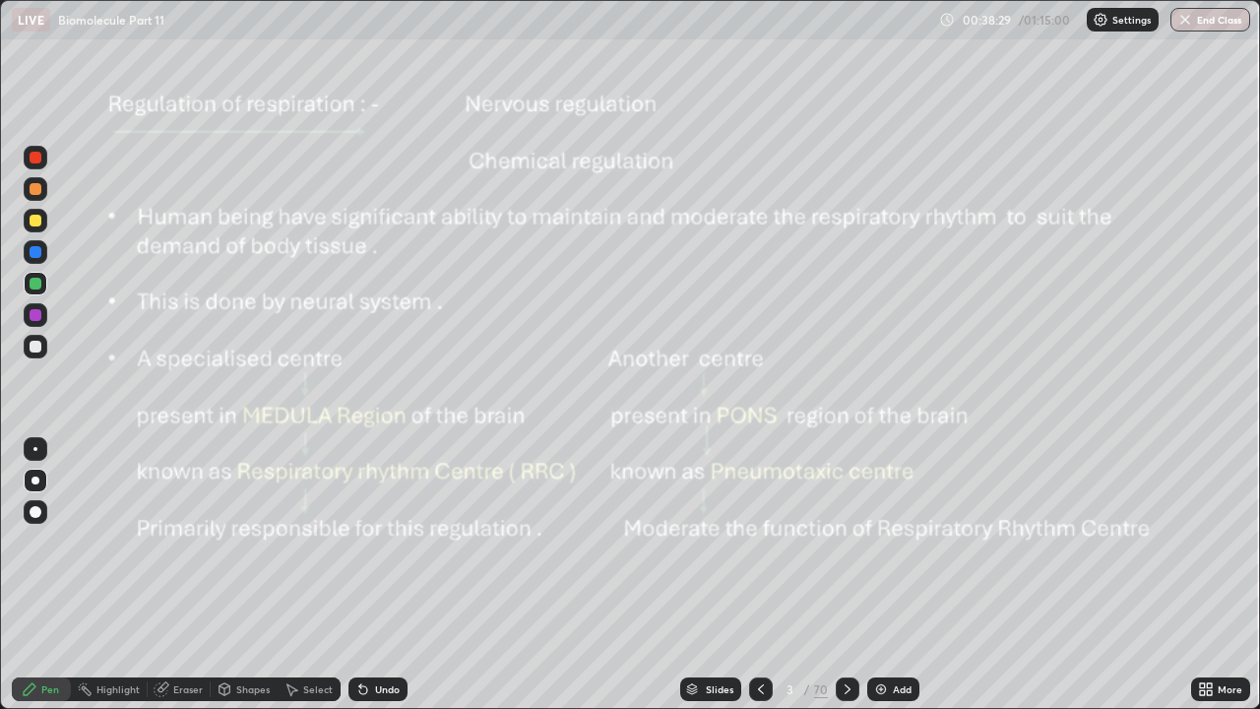
click at [848, 541] on icon at bounding box center [848, 689] width 16 height 16
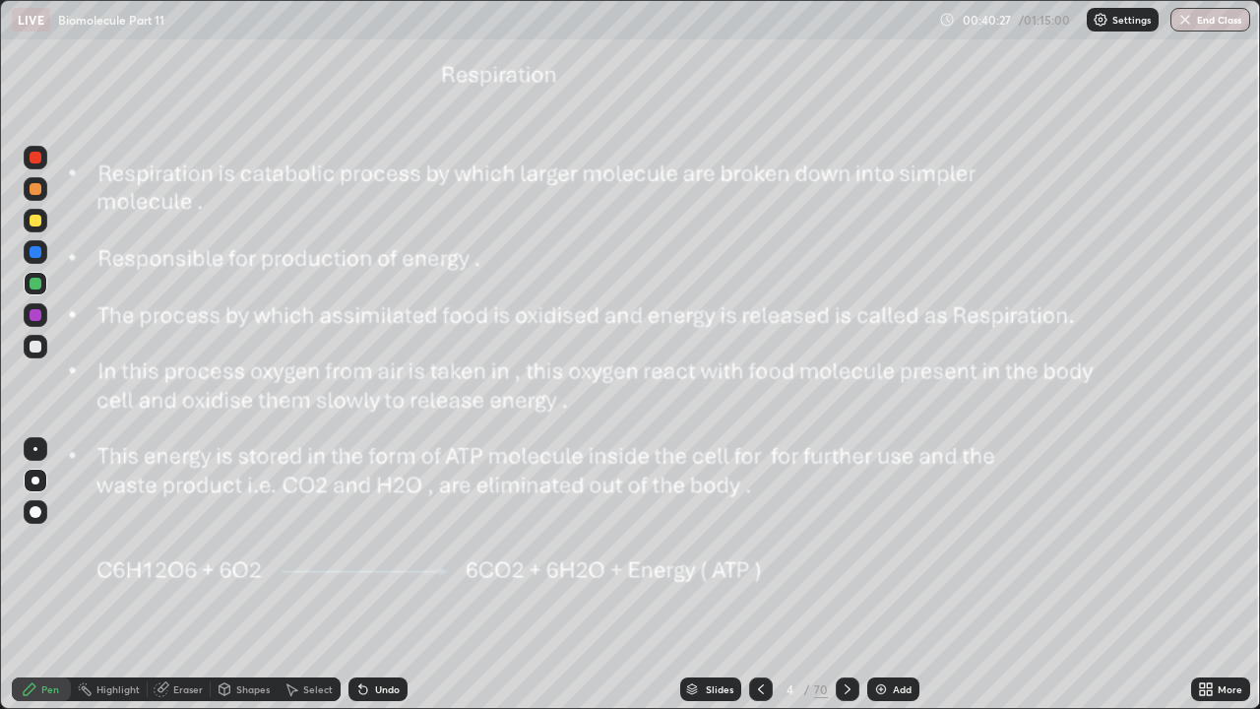
click at [854, 541] on div at bounding box center [848, 689] width 24 height 24
click at [845, 541] on icon at bounding box center [848, 689] width 16 height 16
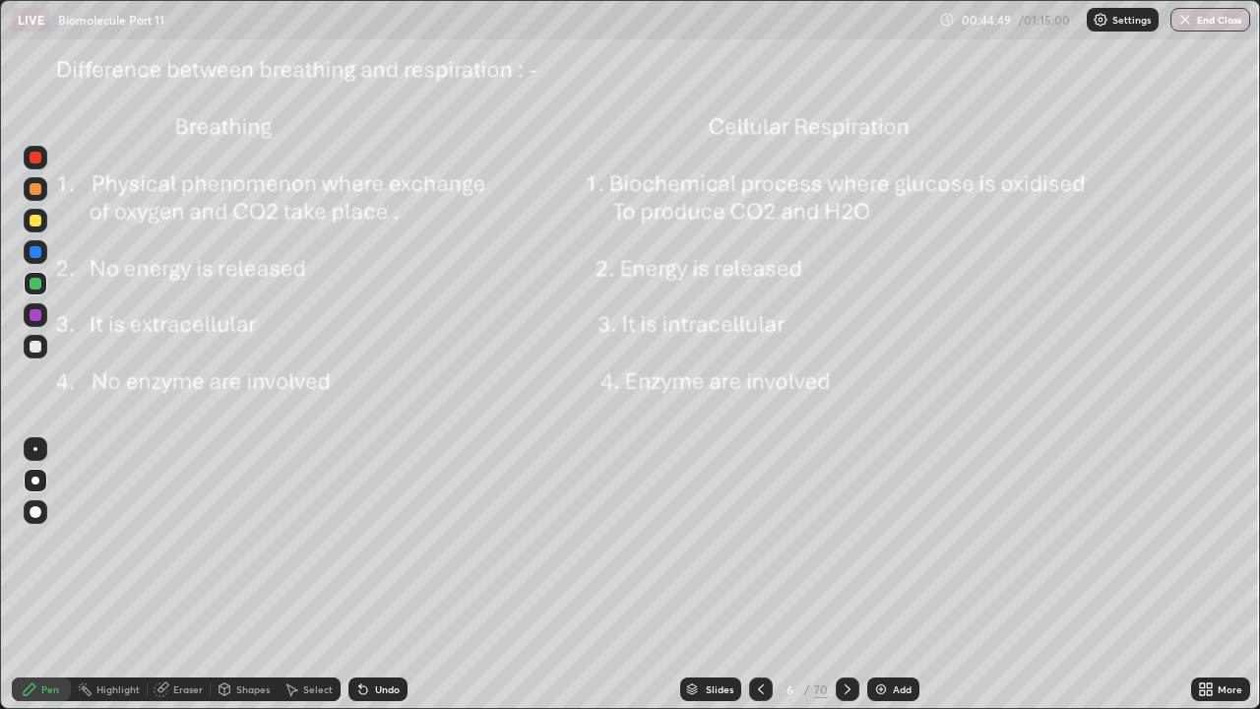
click at [845, 541] on icon at bounding box center [848, 689] width 16 height 16
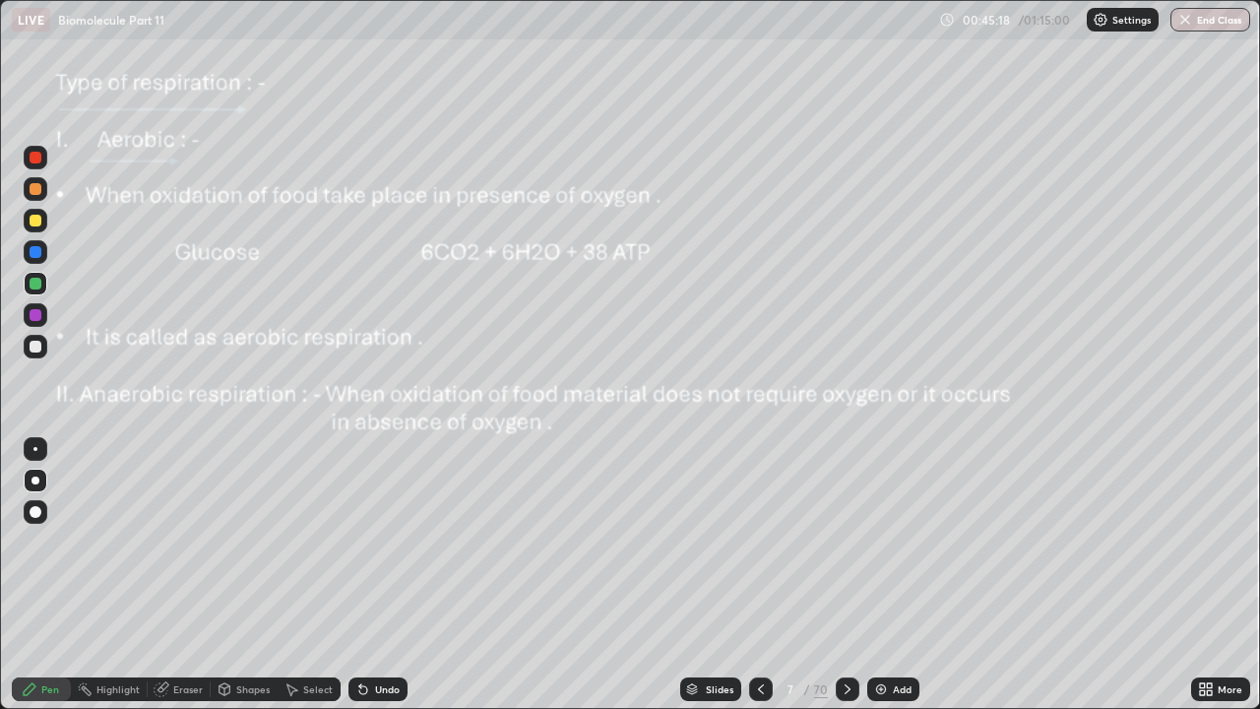
click at [360, 541] on icon at bounding box center [363, 690] width 8 height 8
click at [845, 541] on icon at bounding box center [848, 689] width 16 height 16
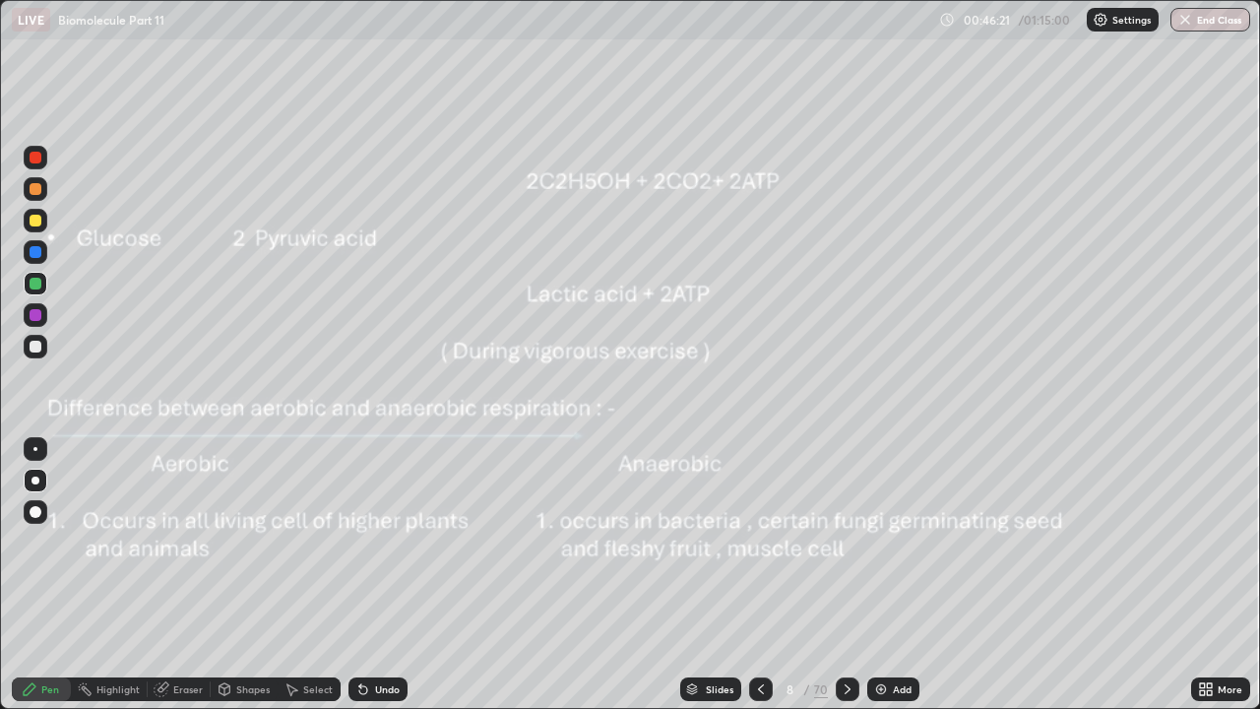
click at [759, 541] on div at bounding box center [761, 689] width 24 height 24
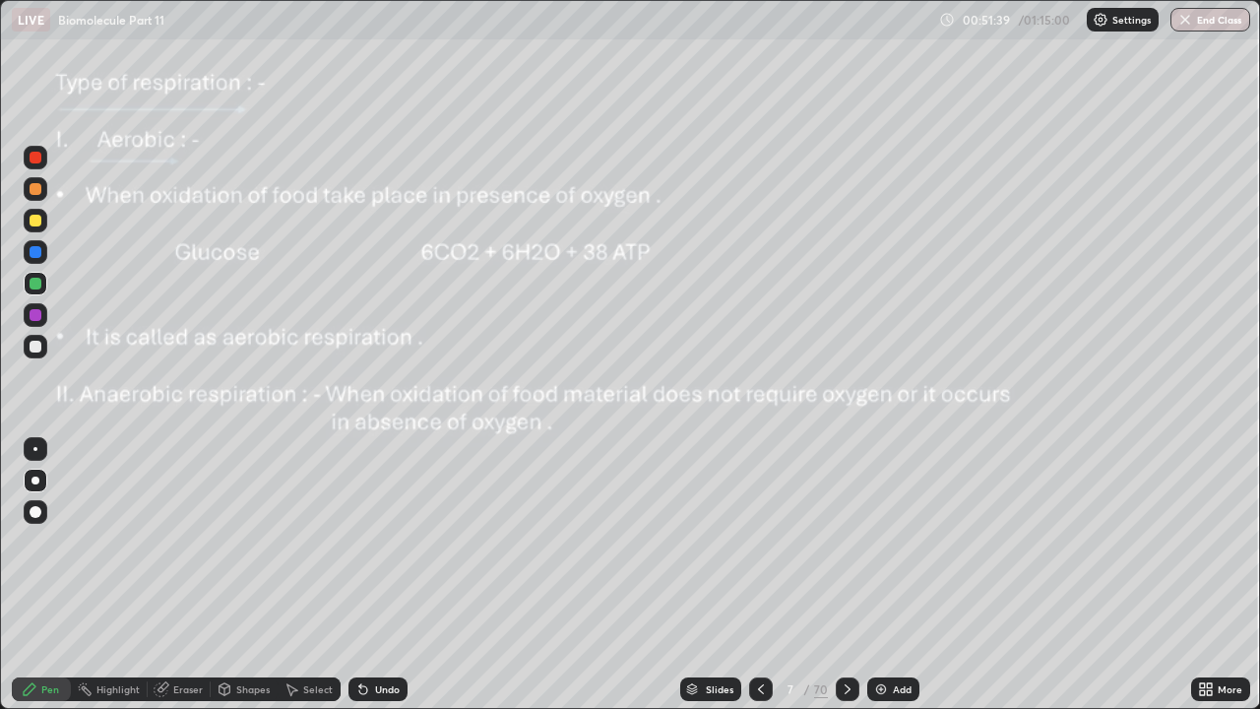
click at [844, 541] on icon at bounding box center [848, 689] width 16 height 16
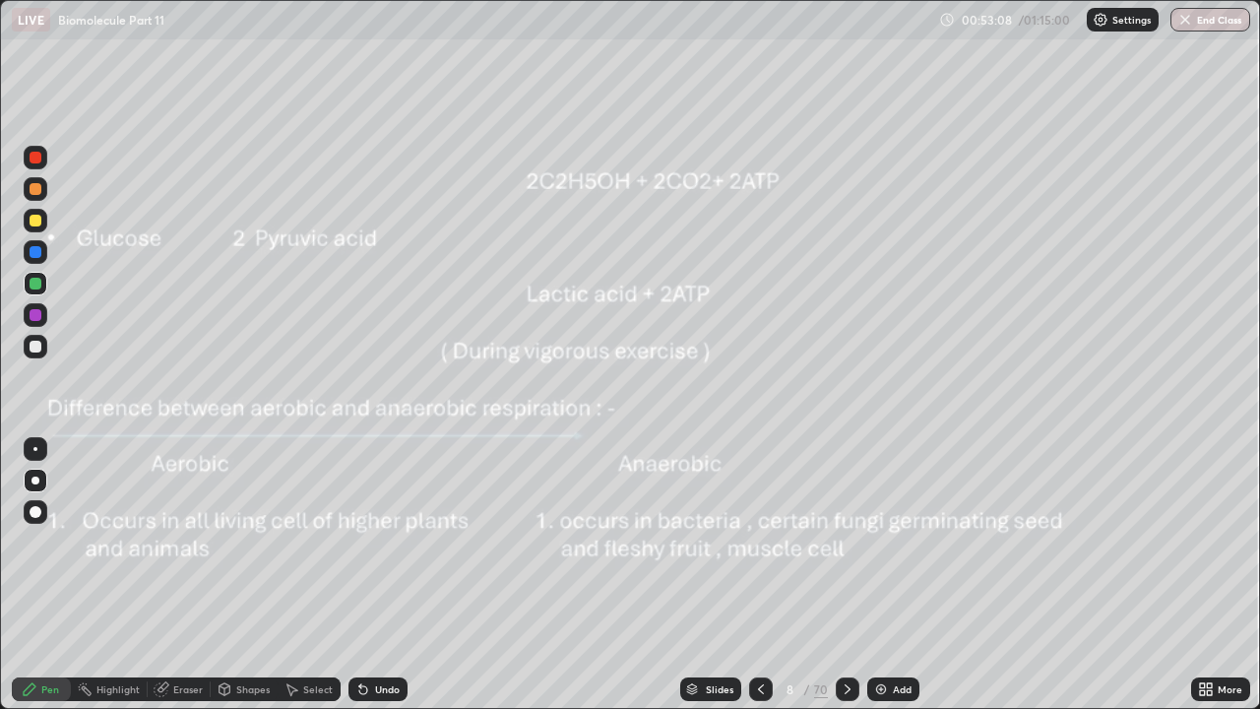
click at [35, 449] on div at bounding box center [35, 449] width 4 height 4
click at [32, 317] on div at bounding box center [36, 315] width 12 height 12
click at [49, 517] on div at bounding box center [36, 512] width 32 height 32
click at [846, 541] on icon at bounding box center [848, 689] width 16 height 16
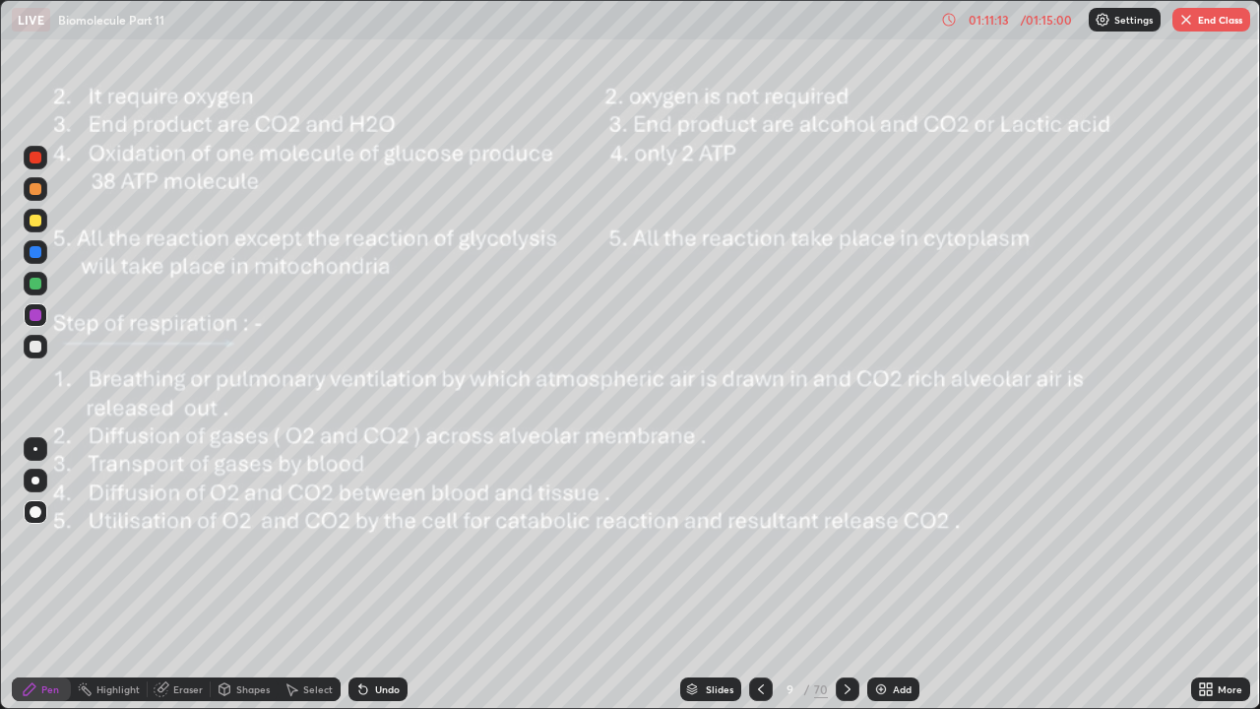
click at [845, 541] on icon at bounding box center [848, 689] width 16 height 16
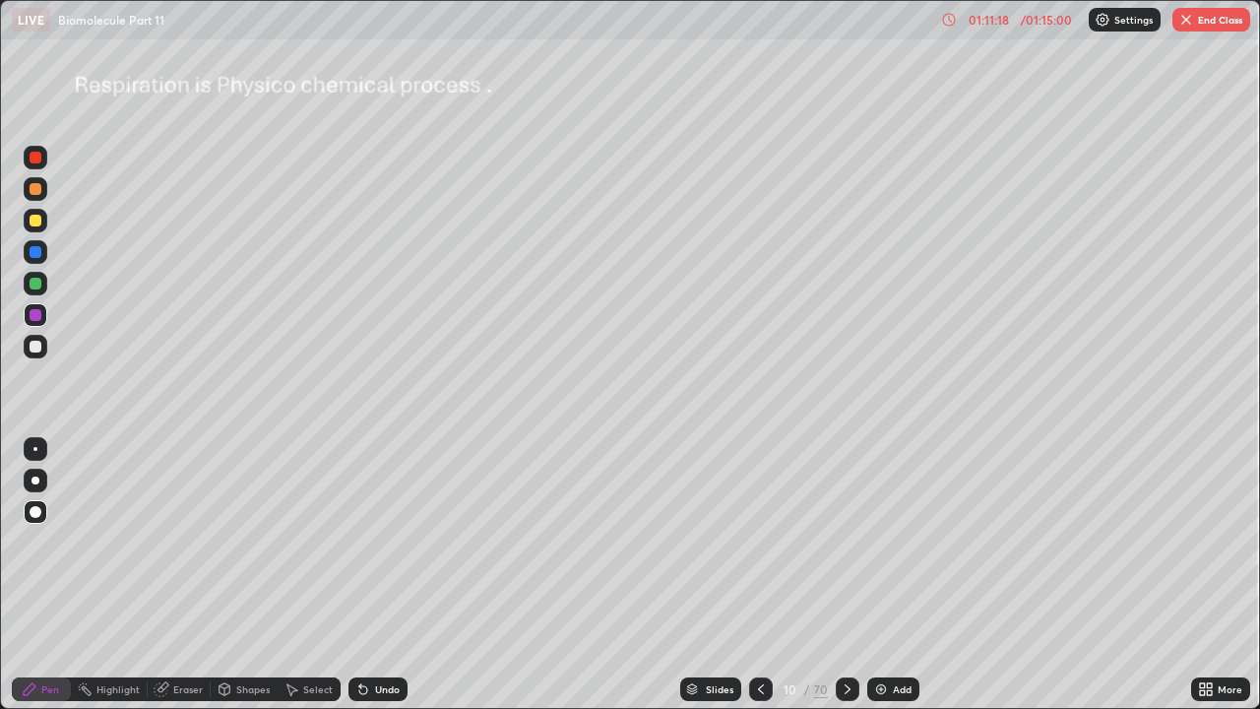
click at [35, 449] on div at bounding box center [35, 449] width 4 height 4
click at [375, 541] on div "Undo" at bounding box center [387, 689] width 25 height 10
click at [378, 541] on div "Undo" at bounding box center [387, 689] width 25 height 10
click at [377, 541] on div "Undo" at bounding box center [378, 689] width 59 height 24
click at [1210, 16] on button "End Class" at bounding box center [1212, 20] width 78 height 24
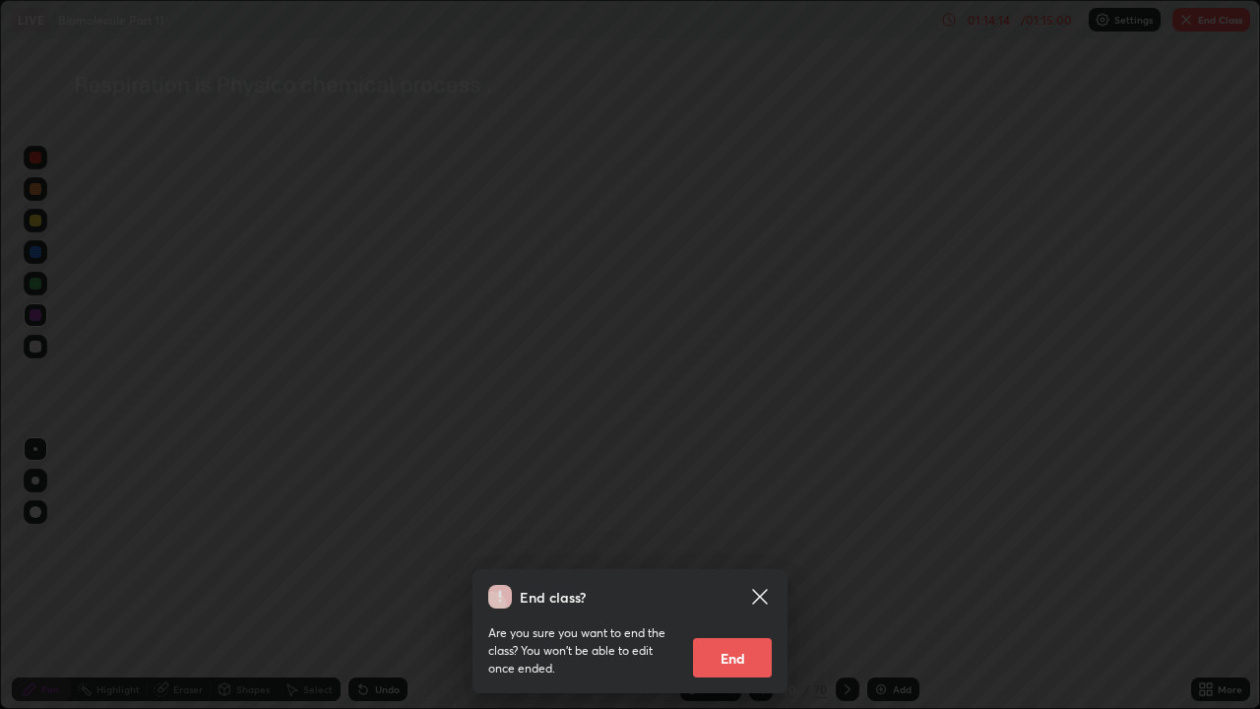
click at [739, 541] on button "End" at bounding box center [732, 657] width 79 height 39
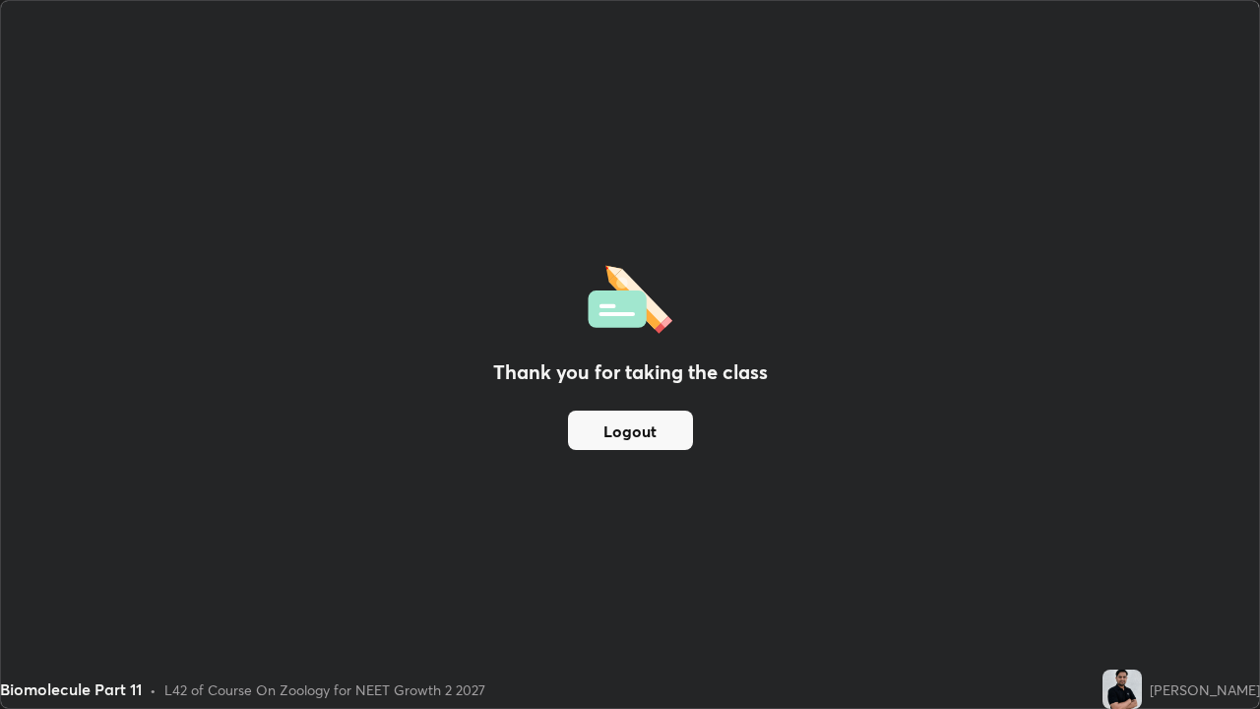
click at [661, 434] on button "Logout" at bounding box center [630, 430] width 125 height 39
click at [657, 432] on button "Logout" at bounding box center [630, 430] width 125 height 39
click at [657, 435] on button "Logout" at bounding box center [630, 430] width 125 height 39
click at [663, 446] on button "Logout" at bounding box center [630, 430] width 125 height 39
click at [668, 432] on button "Logout" at bounding box center [630, 430] width 125 height 39
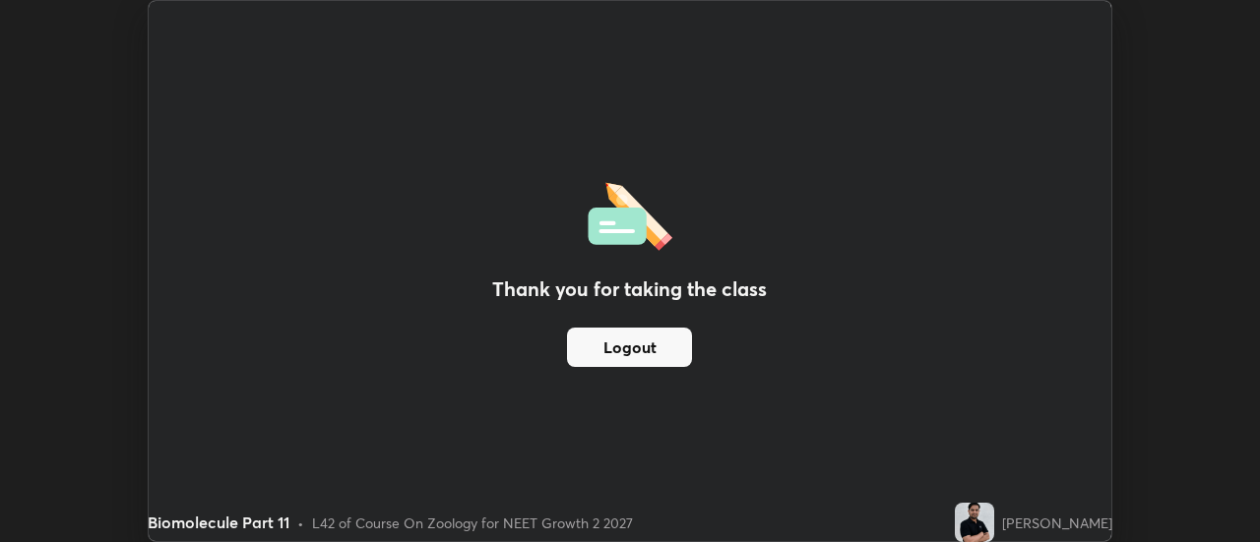
scroll to position [97909, 97191]
